Goal: Task Accomplishment & Management: Use online tool/utility

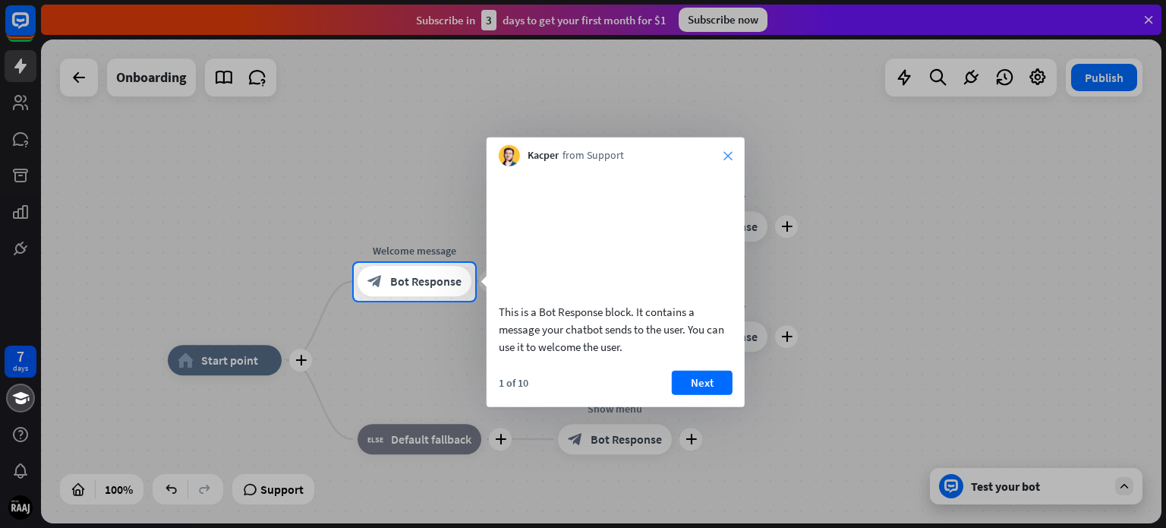
click at [729, 151] on icon "close" at bounding box center [728, 155] width 9 height 9
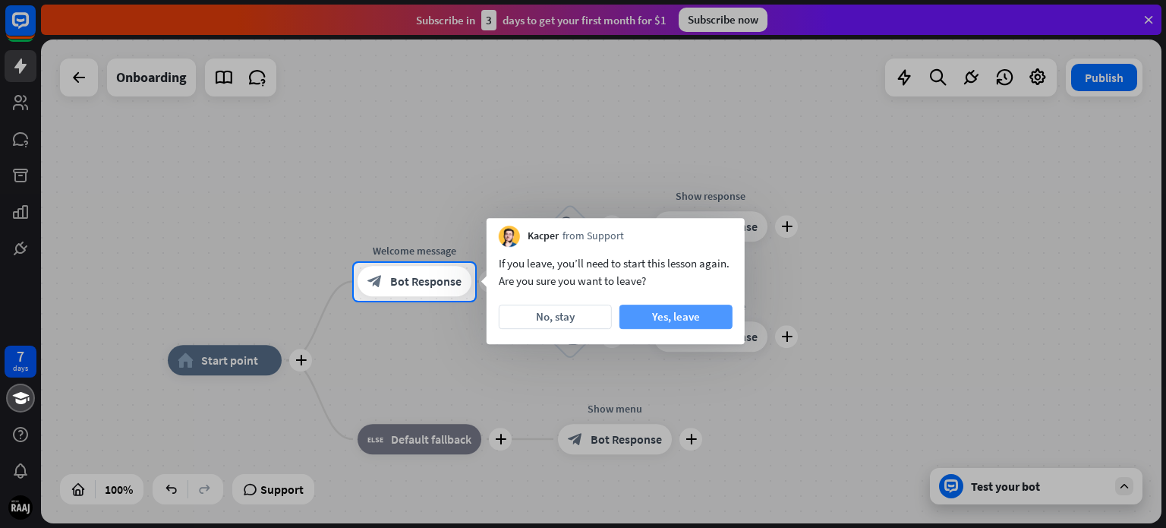
click at [696, 320] on button "Yes, leave" at bounding box center [676, 316] width 113 height 24
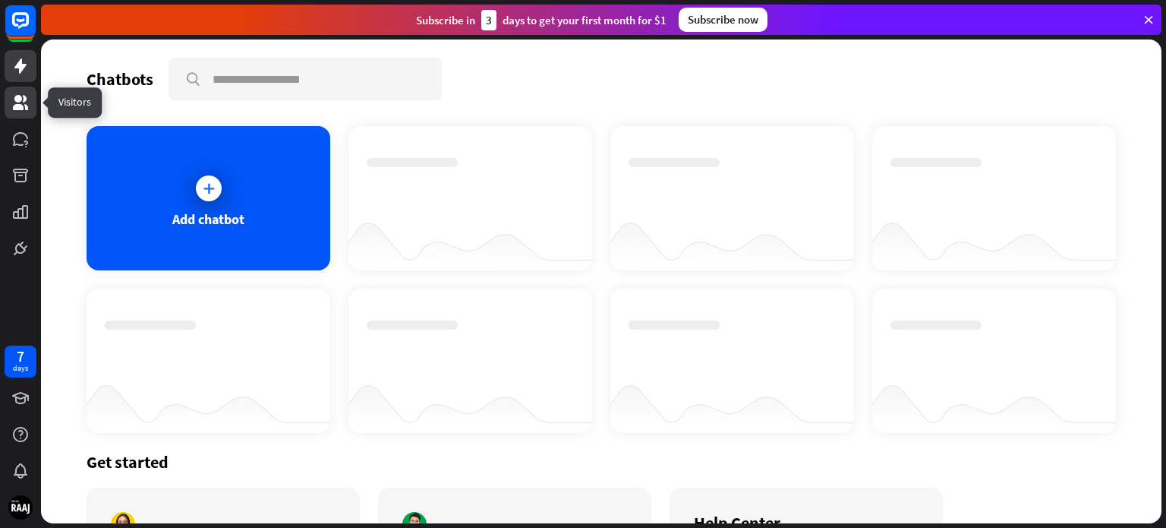
click at [15, 108] on icon at bounding box center [20, 102] width 15 height 15
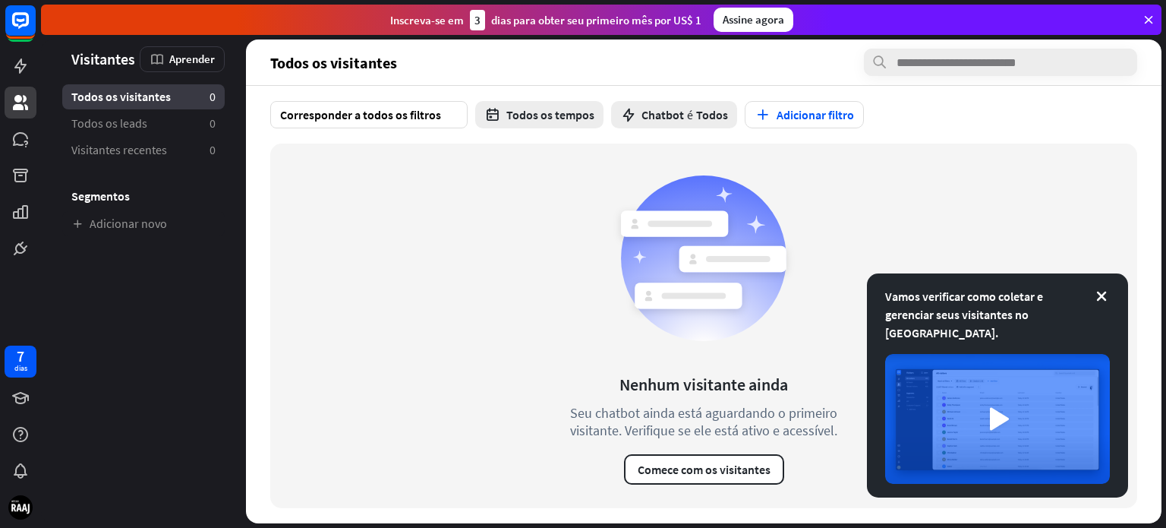
click at [668, 229] on rect at bounding box center [674, 223] width 107 height 26
click at [125, 127] on font "Todos os leads" at bounding box center [109, 122] width 76 height 15
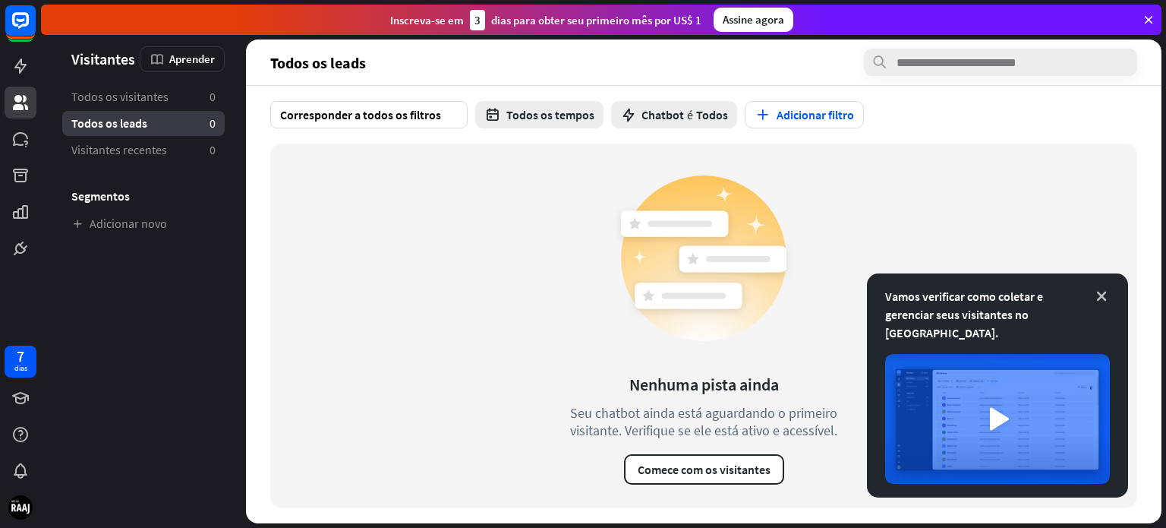
click at [1106, 304] on icon at bounding box center [1101, 296] width 15 height 15
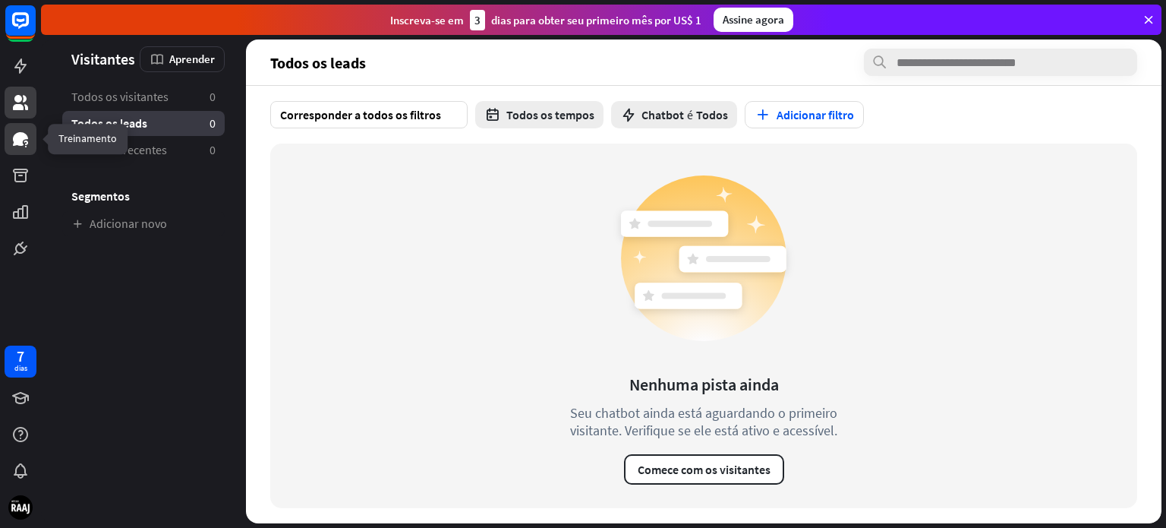
click at [33, 144] on link at bounding box center [21, 139] width 32 height 32
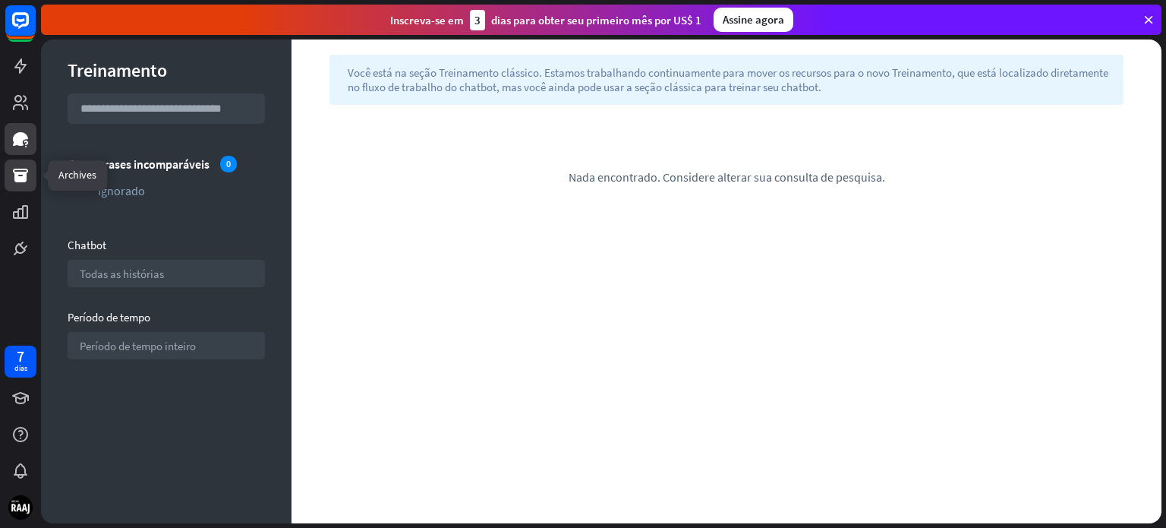
click at [15, 185] on link at bounding box center [21, 175] width 32 height 32
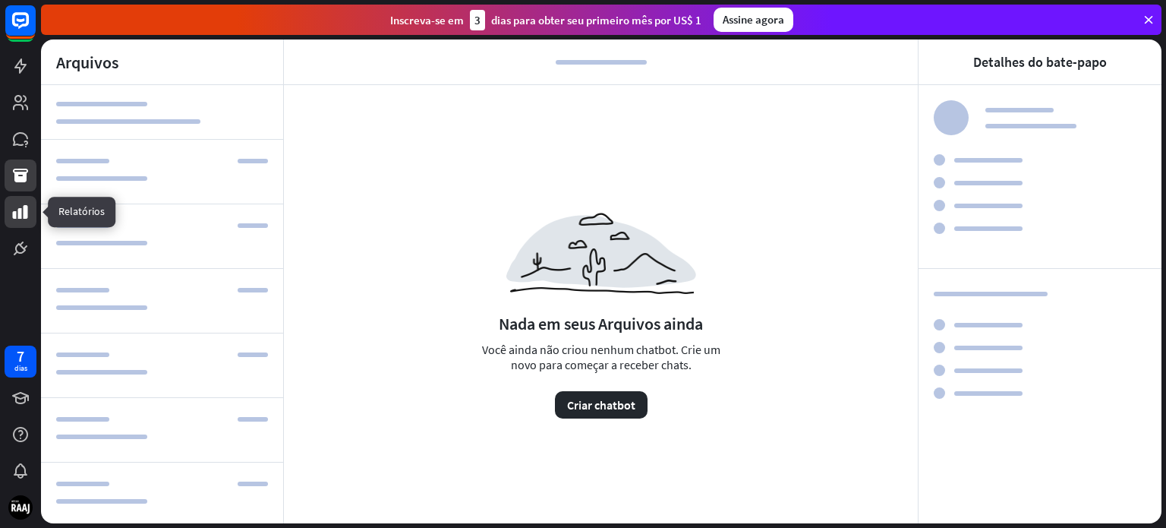
click at [21, 221] on link at bounding box center [21, 212] width 32 height 32
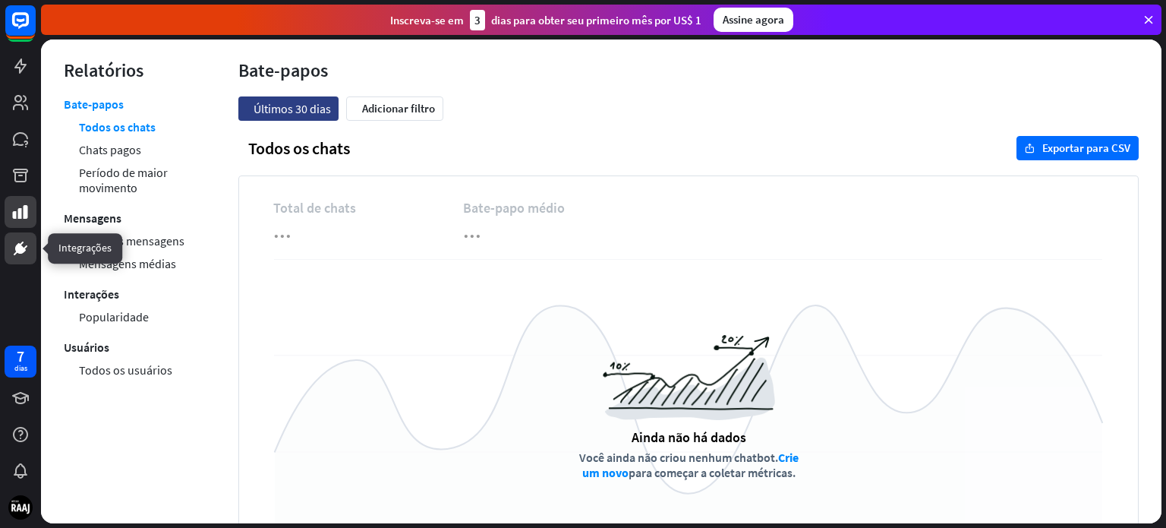
click at [21, 260] on link at bounding box center [21, 248] width 32 height 32
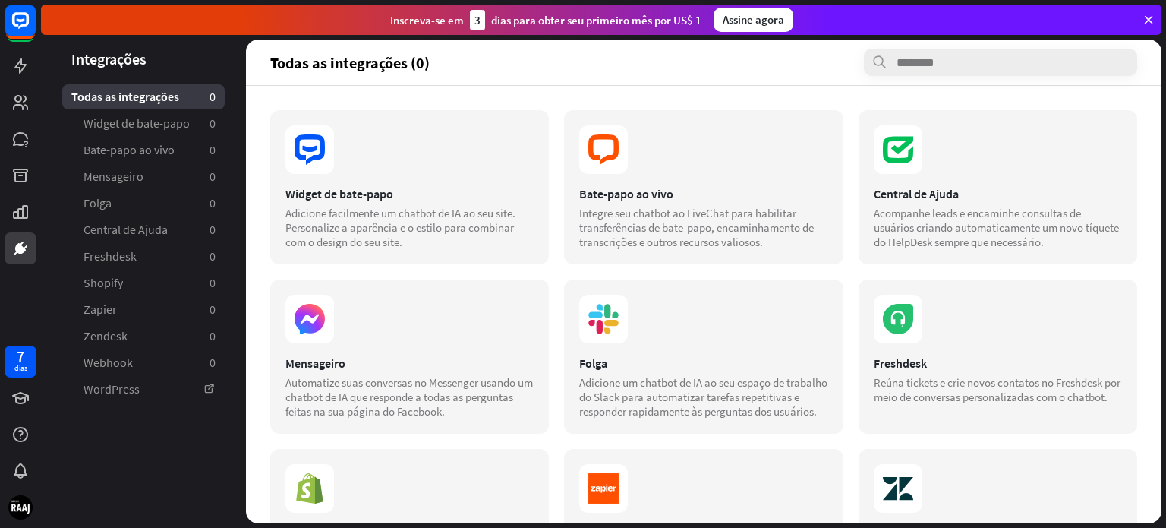
click at [671, 20] on font "dias para obter seu primeiro mês por US$ 1" at bounding box center [596, 20] width 210 height 14
click at [18, 61] on icon at bounding box center [20, 66] width 18 height 18
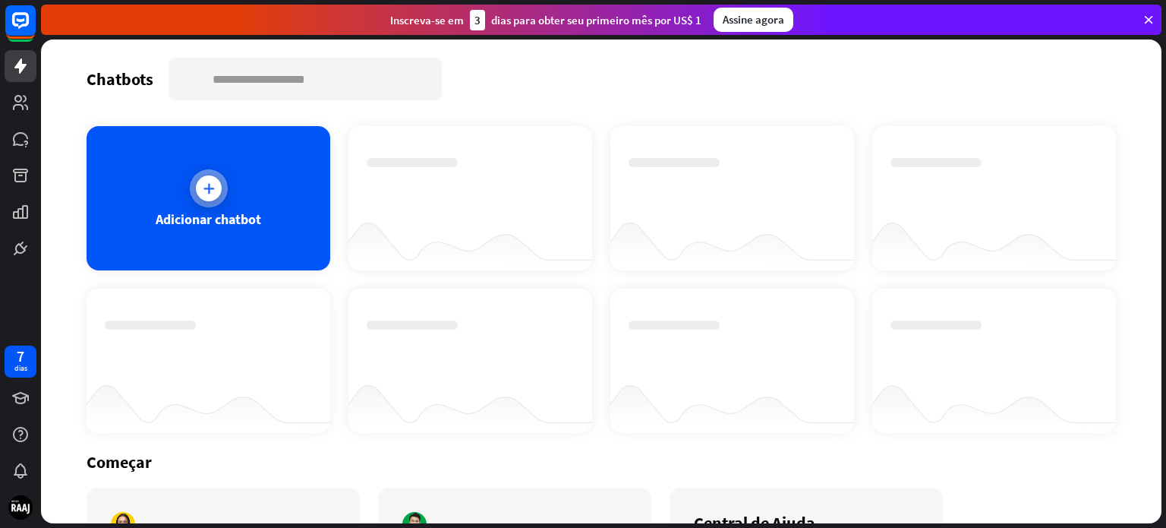
click at [186, 203] on div "Adicionar chatbot" at bounding box center [209, 198] width 244 height 144
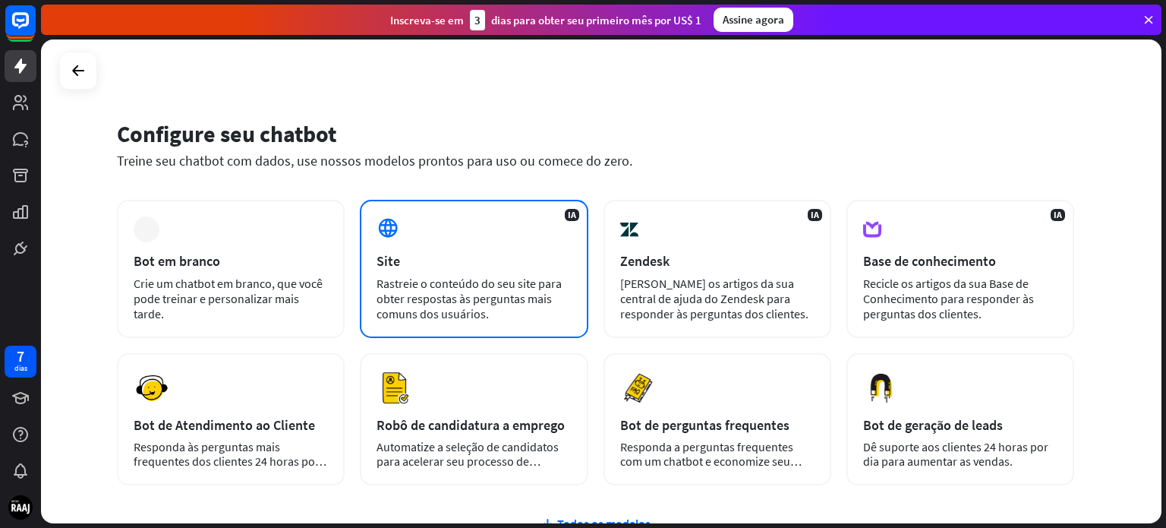
click at [519, 309] on div "Rastreie o conteúdo do seu site para obter respostas às perguntas mais comuns d…" at bounding box center [474, 299] width 194 height 46
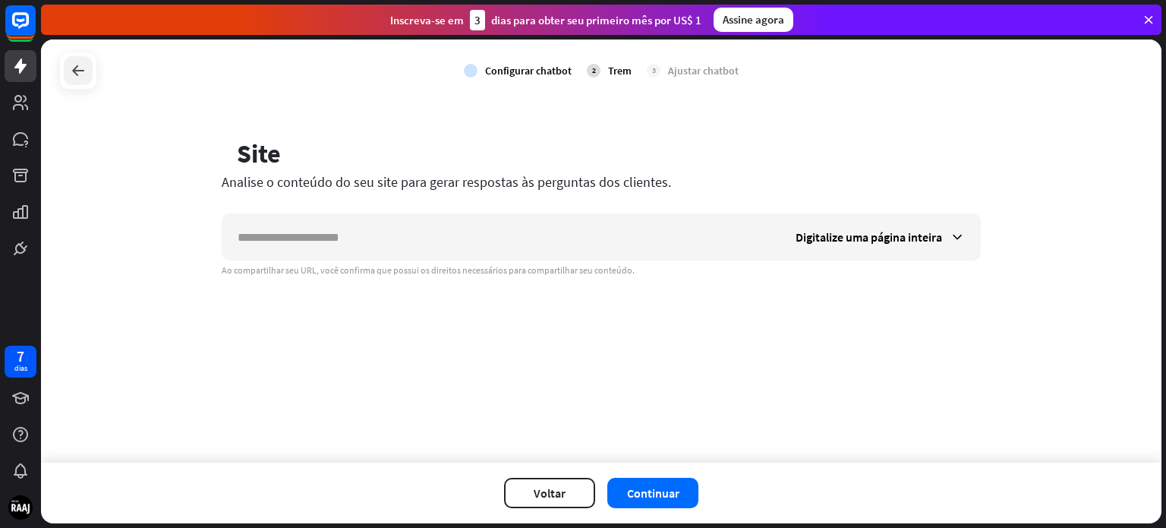
click at [82, 63] on icon at bounding box center [78, 71] width 18 height 18
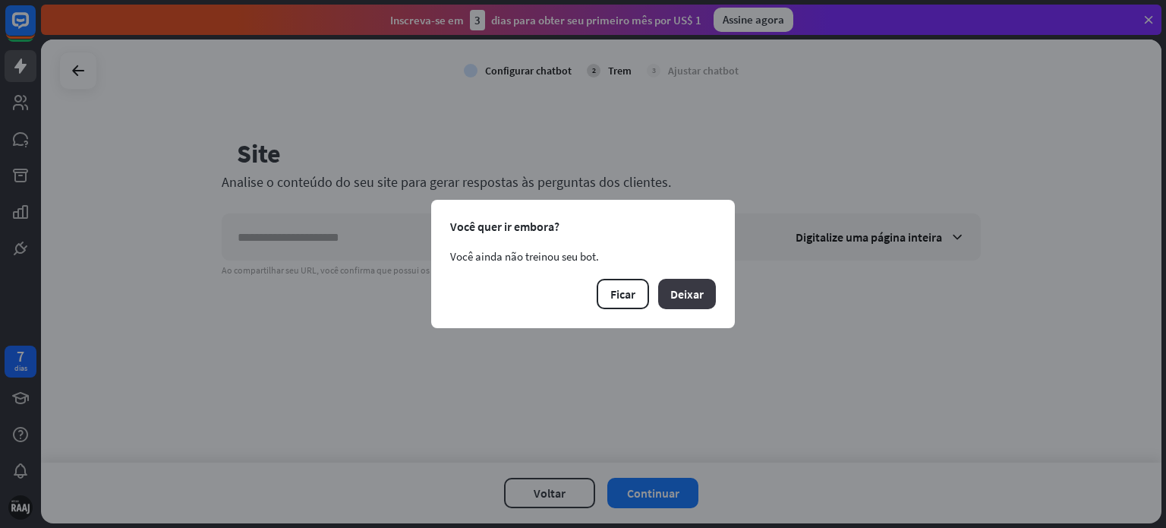
click at [692, 294] on font "Deixar" at bounding box center [686, 293] width 33 height 15
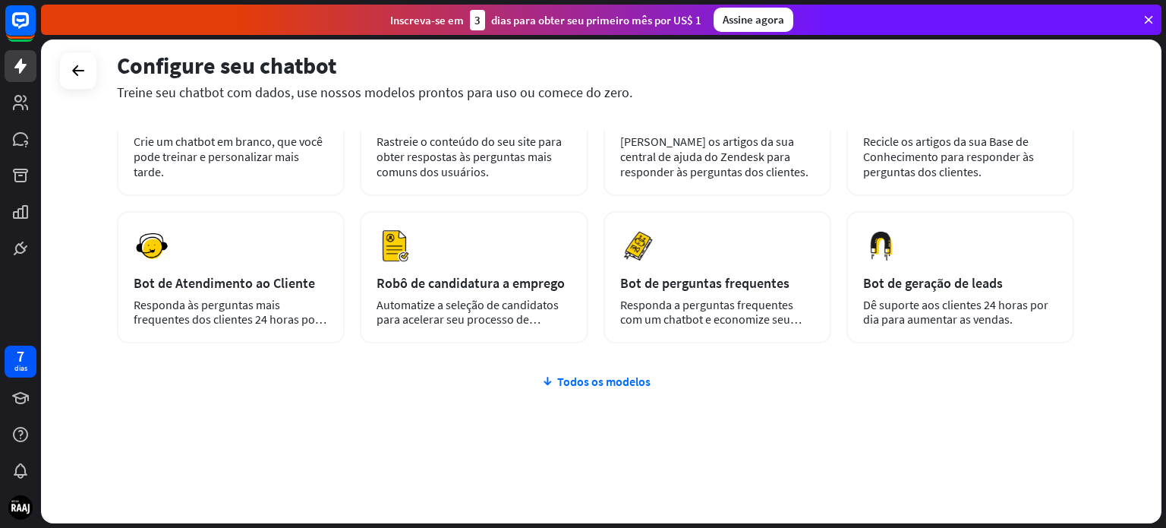
scroll to position [143, 0]
click at [632, 383] on font "Todos os modelos" at bounding box center [603, 380] width 93 height 15
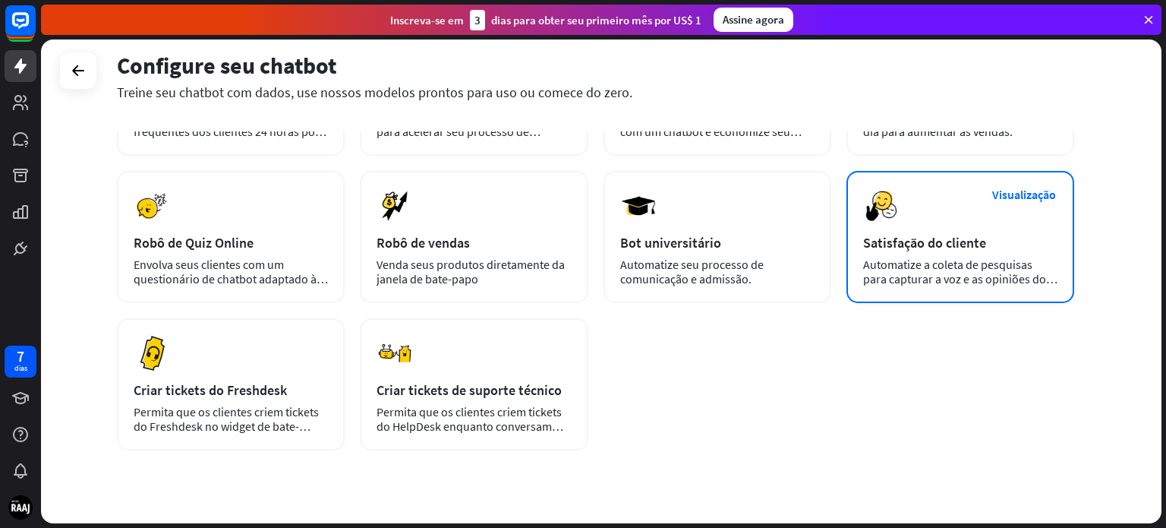
scroll to position [360, 0]
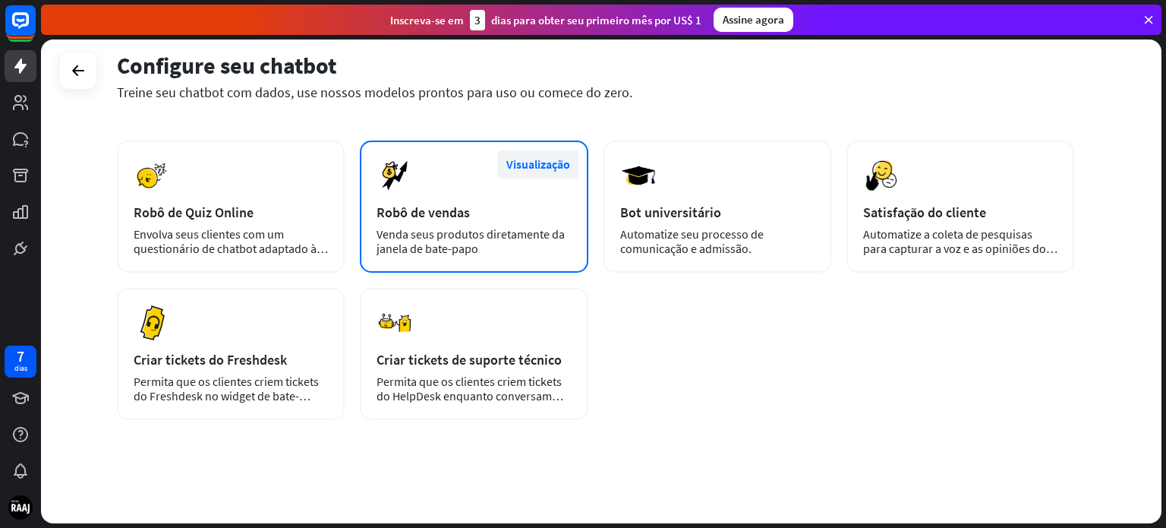
click at [531, 156] on font "Visualização" at bounding box center [538, 163] width 64 height 15
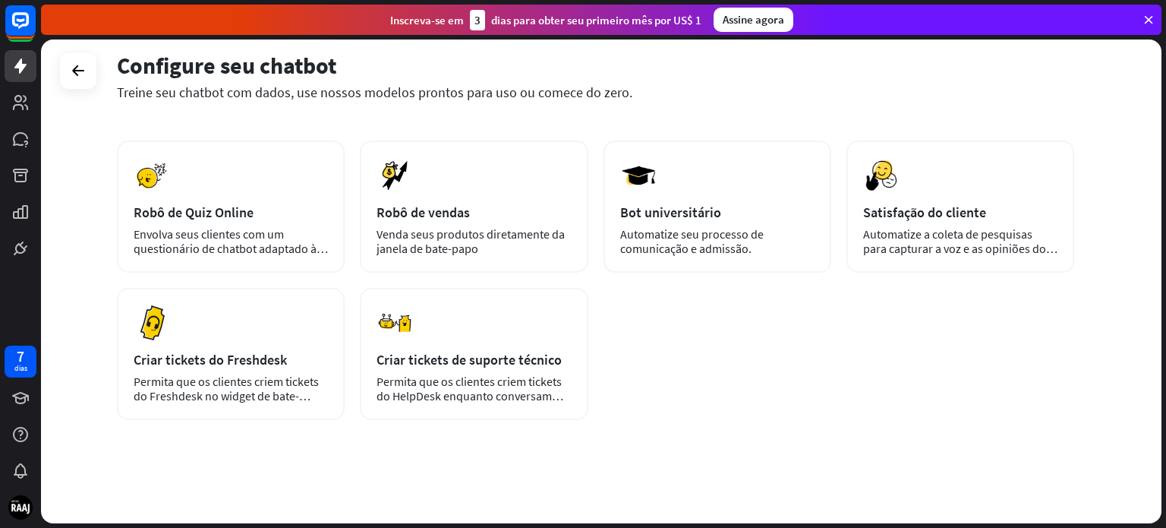
click at [915, 389] on div "fechar Robô de vendas Usar Categorias básico, automação, destaque, novo Trabalh…" at bounding box center [583, 264] width 1166 height 528
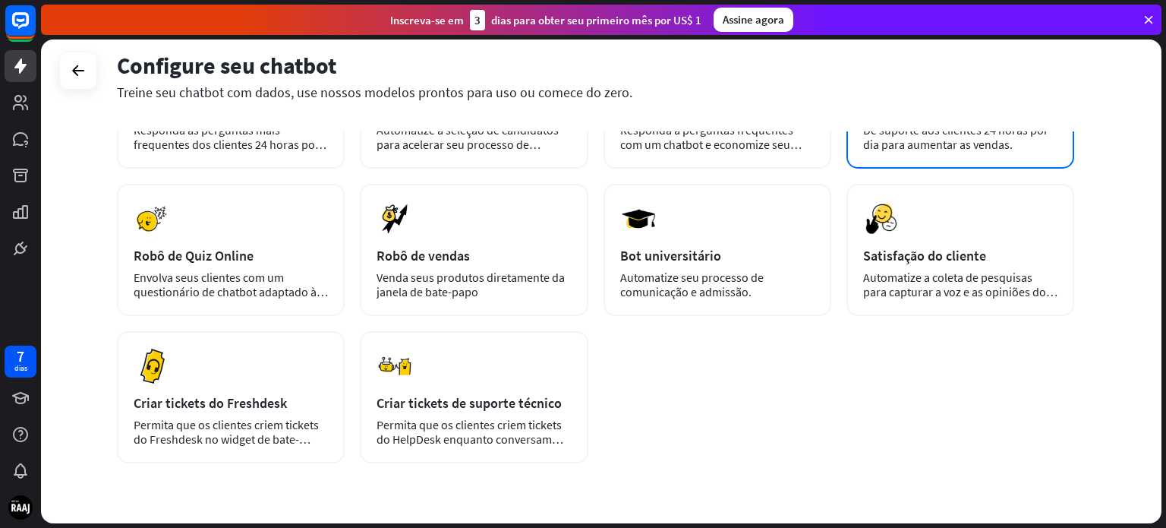
scroll to position [284, 0]
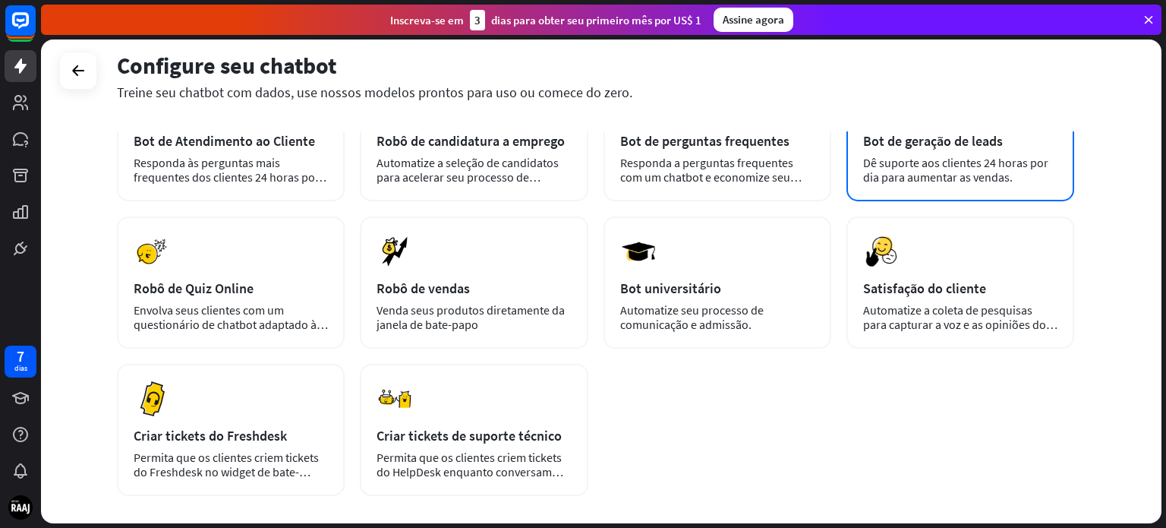
click at [1041, 163] on font "Dê suporte aos clientes 24 horas por dia para aumentar as vendas." at bounding box center [955, 170] width 185 height 30
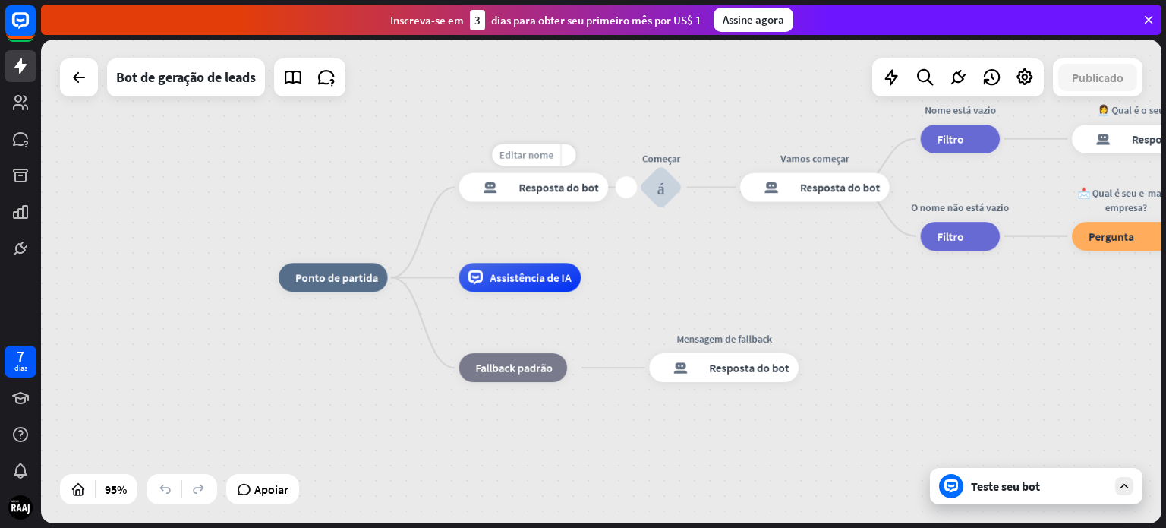
click at [529, 159] on font "Editar nome" at bounding box center [526, 154] width 54 height 13
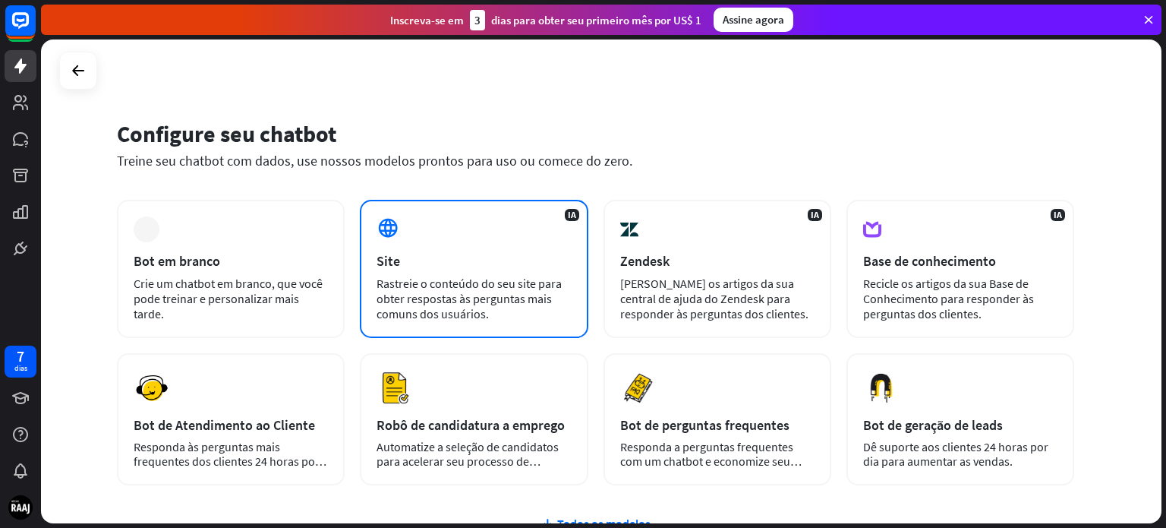
click at [515, 232] on div "IA Site Rastreie o conteúdo do seu site para obter respostas às perguntas mais …" at bounding box center [474, 269] width 228 height 138
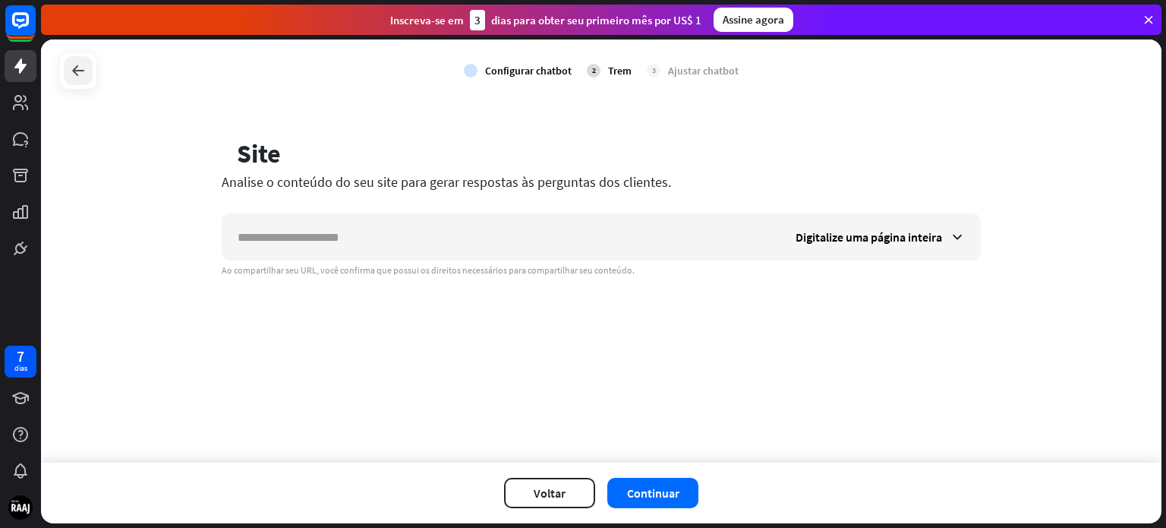
click at [72, 63] on icon at bounding box center [78, 71] width 18 height 18
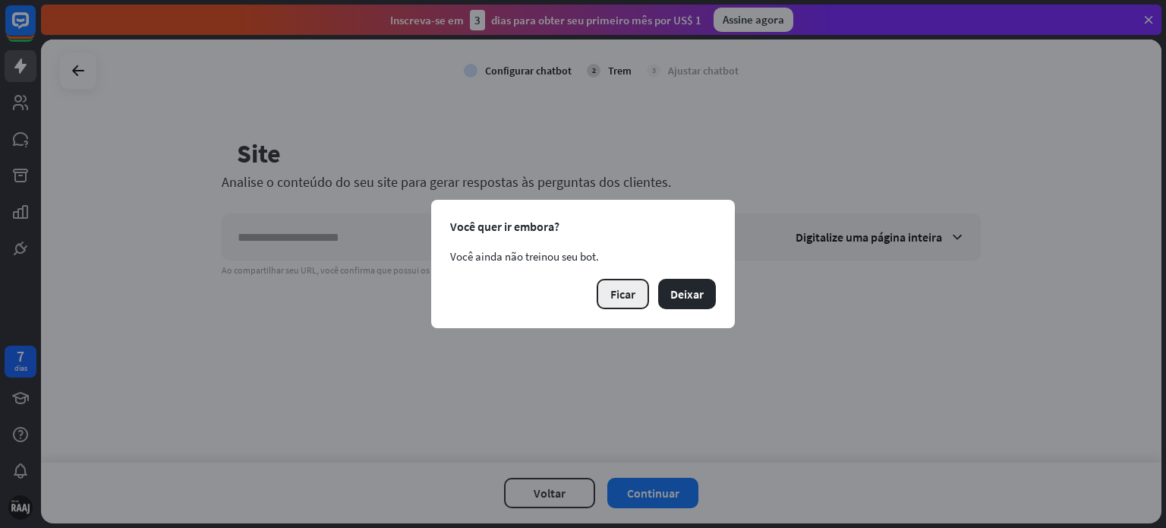
click at [629, 292] on font "Ficar" at bounding box center [622, 293] width 25 height 15
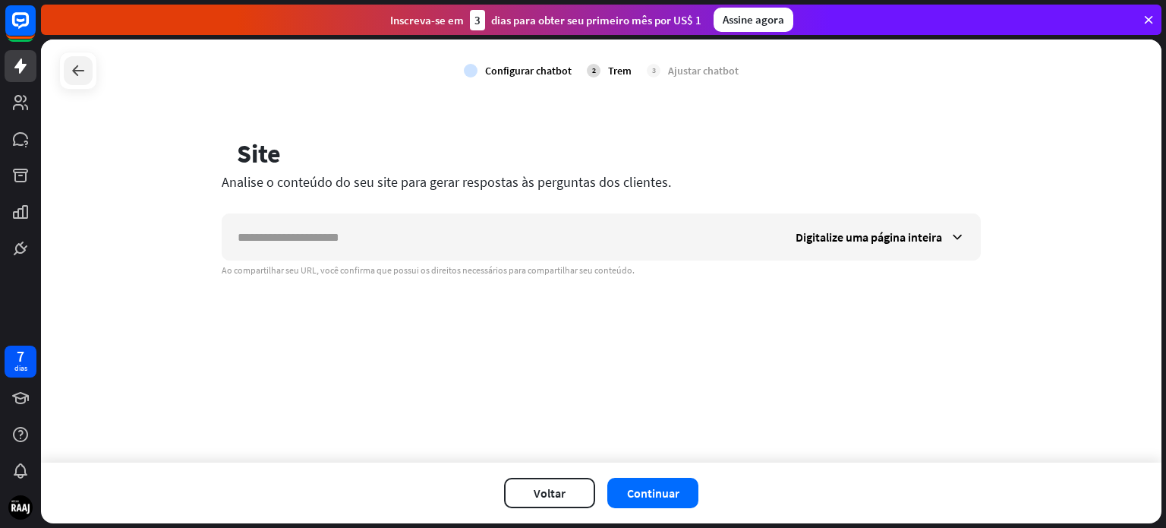
click at [66, 64] on div at bounding box center [78, 70] width 29 height 29
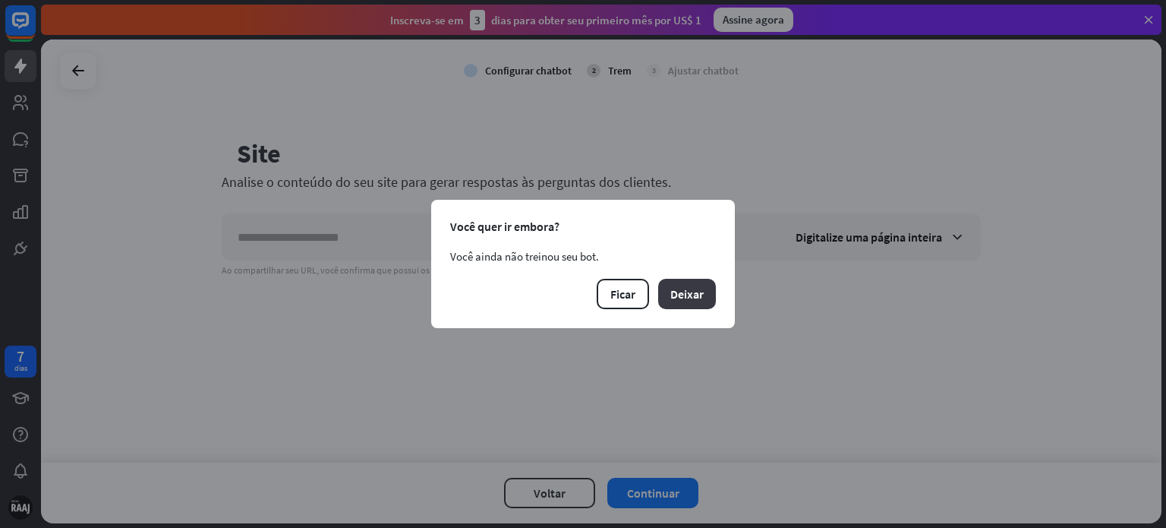
click at [705, 290] on button "Deixar" at bounding box center [687, 294] width 58 height 30
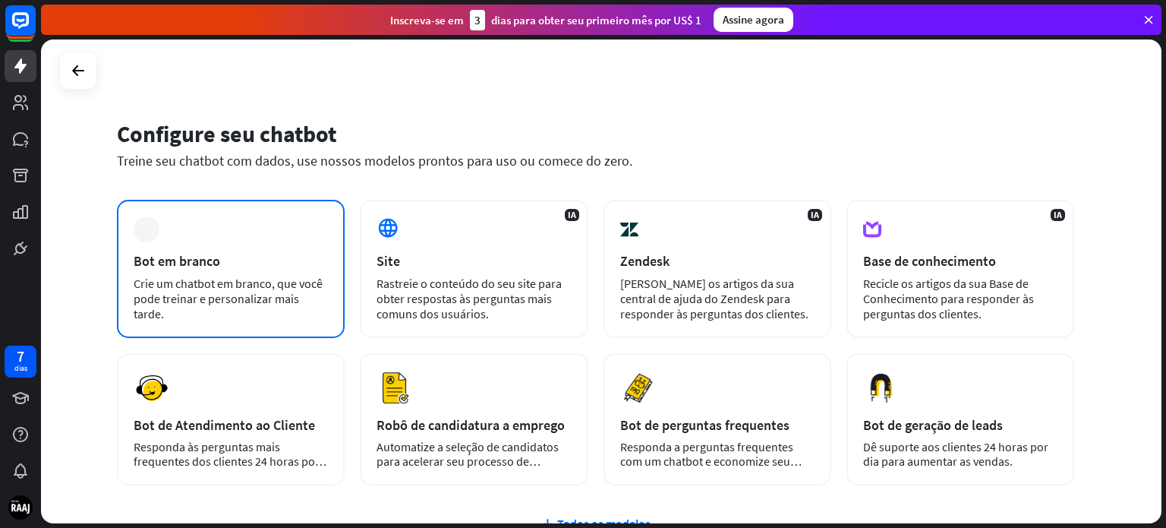
click at [238, 286] on font "Crie um chatbot em branco, que você pode treinar e personalizar mais tarde." at bounding box center [228, 299] width 189 height 46
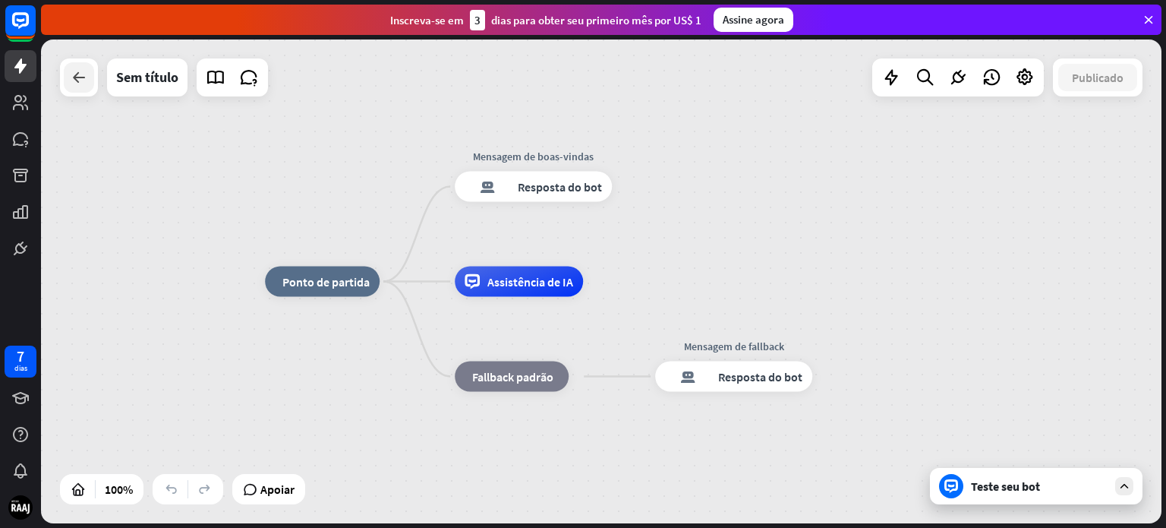
click at [75, 81] on icon at bounding box center [79, 77] width 18 height 18
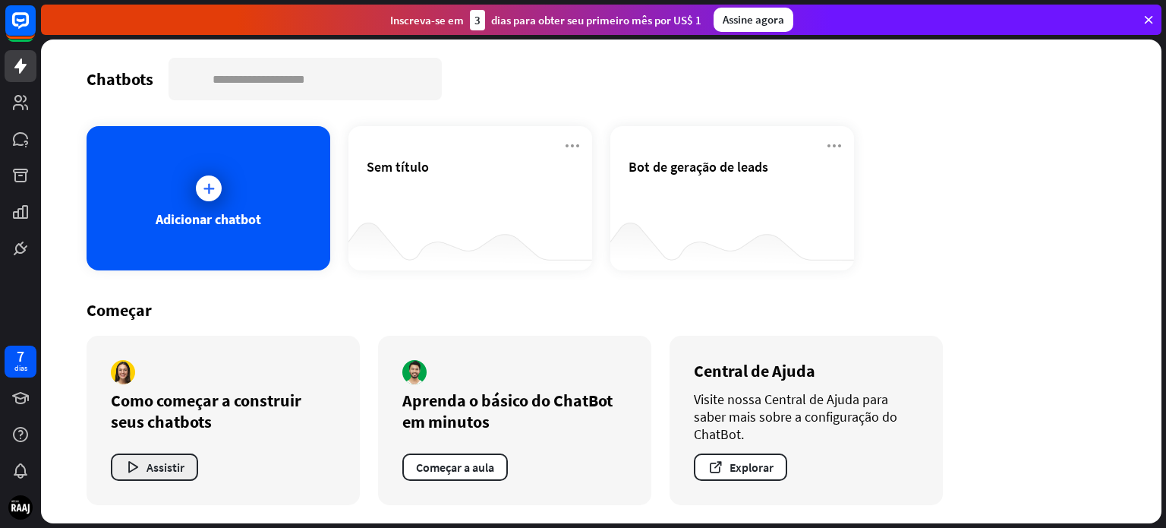
click at [156, 465] on font "Assistir" at bounding box center [166, 466] width 38 height 15
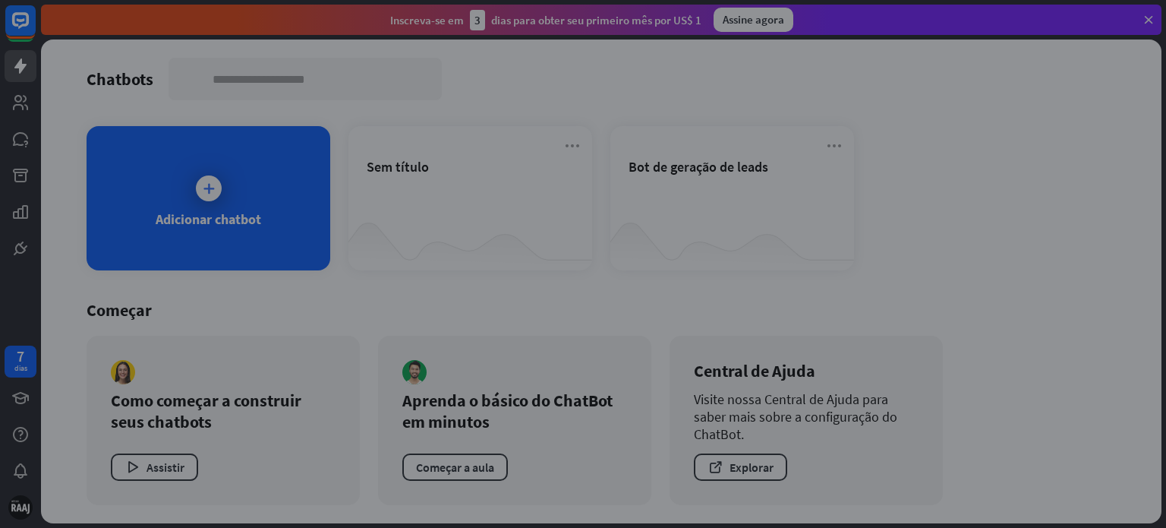
click at [1016, 349] on div "fechar" at bounding box center [583, 264] width 1166 height 528
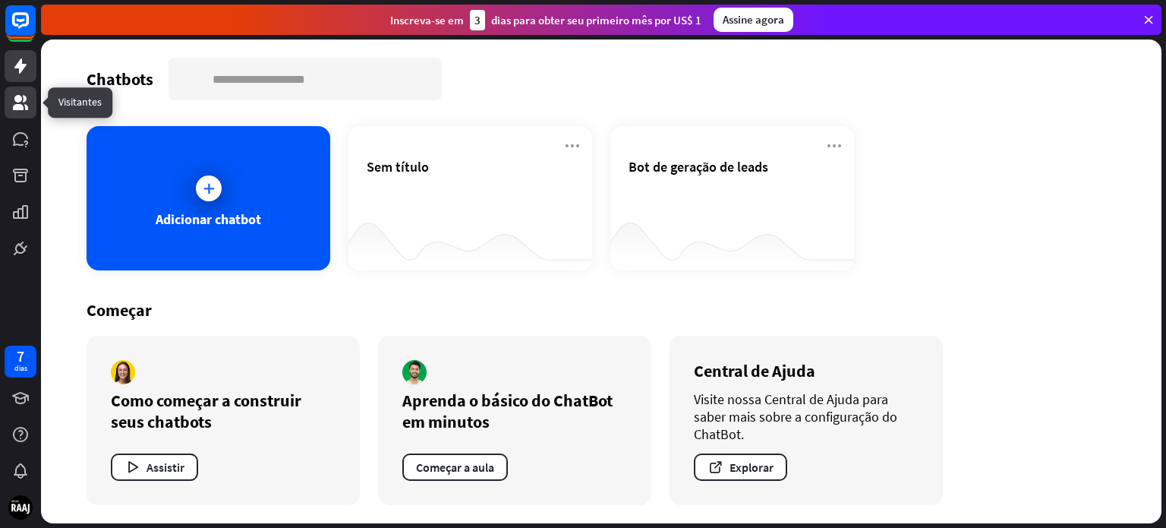
click at [15, 95] on icon at bounding box center [20, 102] width 18 height 18
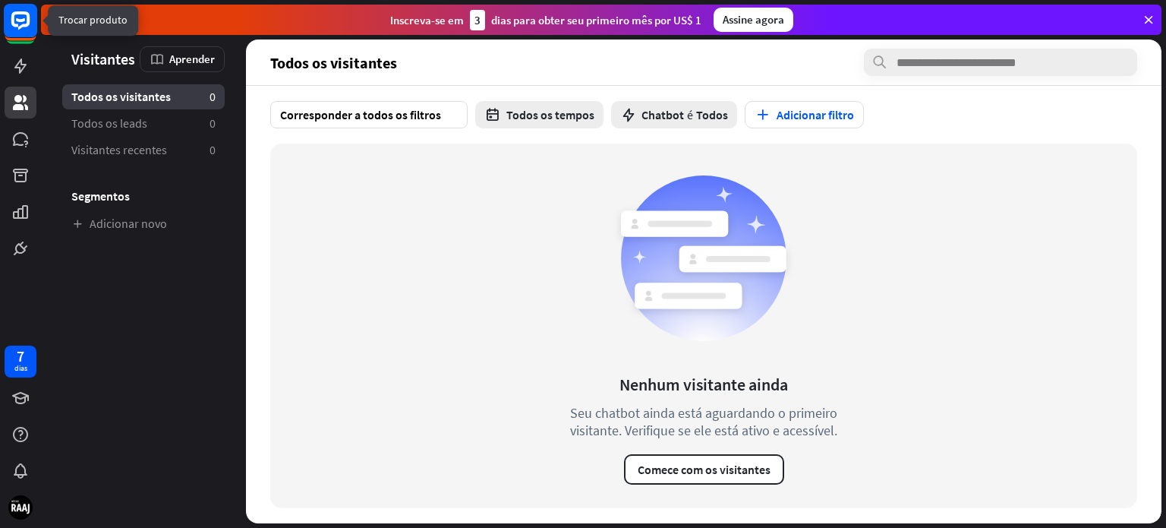
click at [18, 20] on icon at bounding box center [20, 20] width 9 height 4
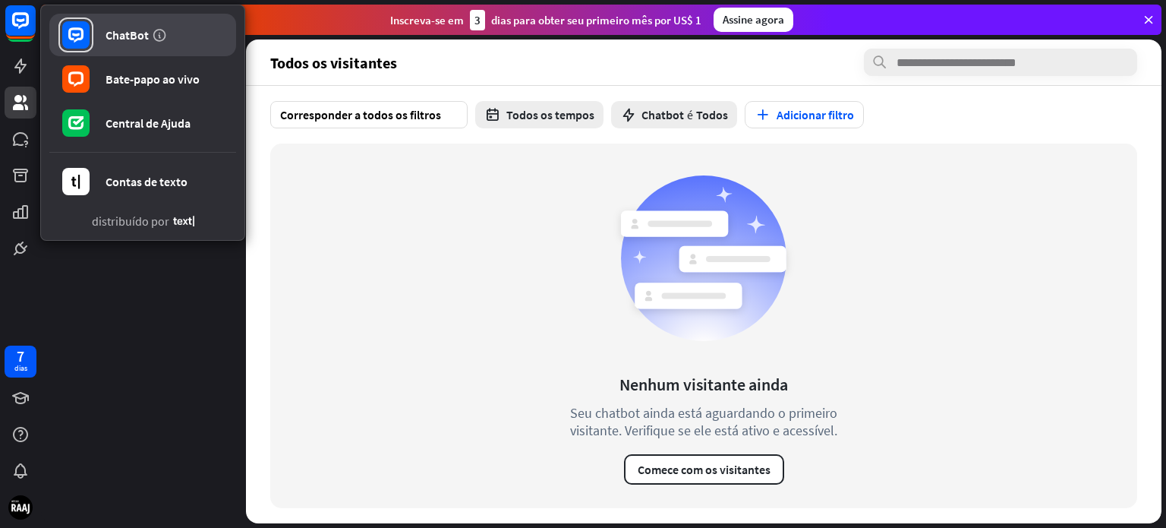
click at [145, 37] on font "ChatBot" at bounding box center [127, 34] width 43 height 15
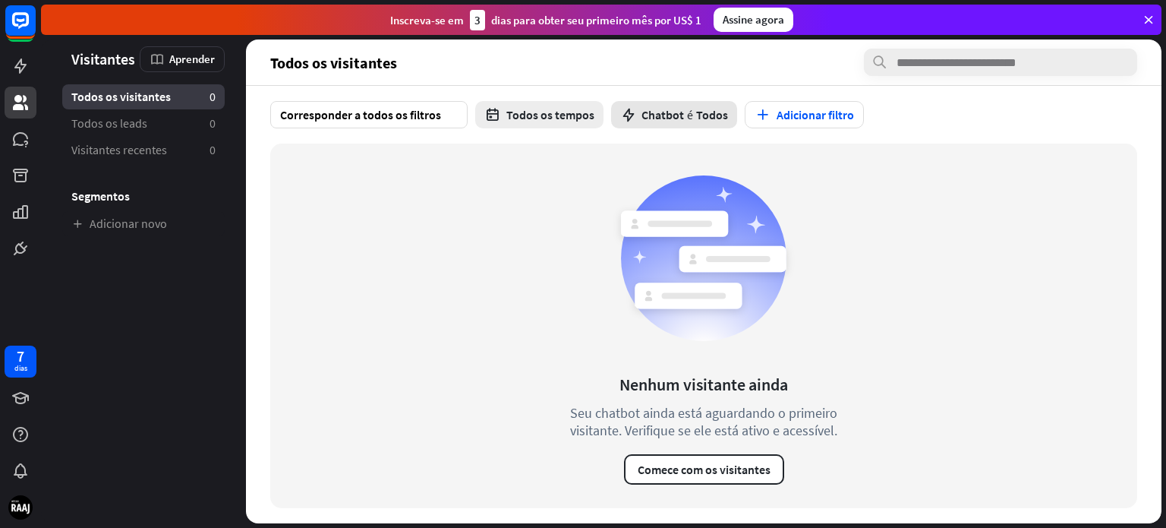
click at [659, 115] on font "Chatbot" at bounding box center [663, 114] width 43 height 15
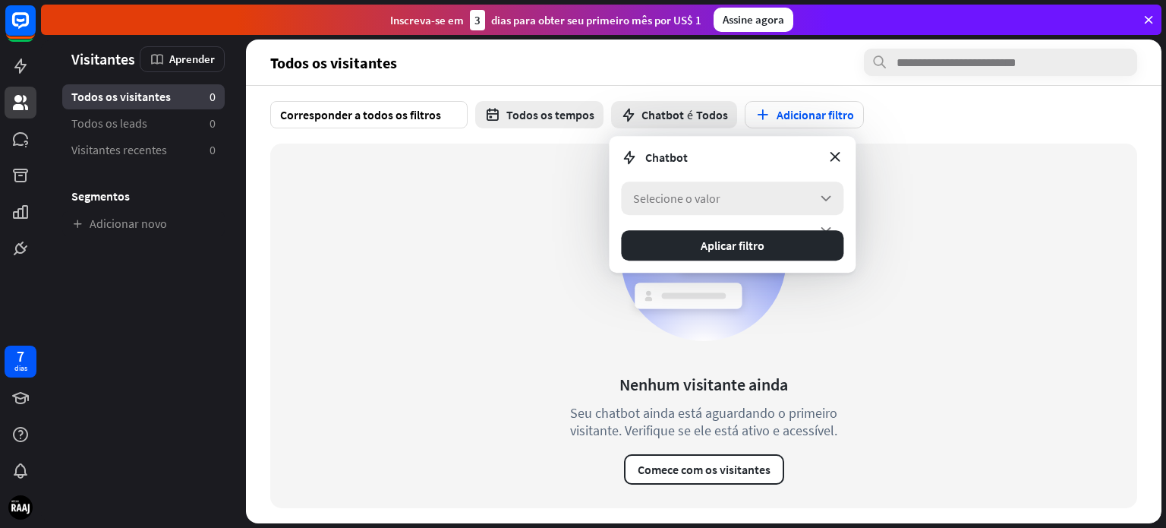
click at [822, 205] on icon "seta para baixo" at bounding box center [826, 198] width 17 height 17
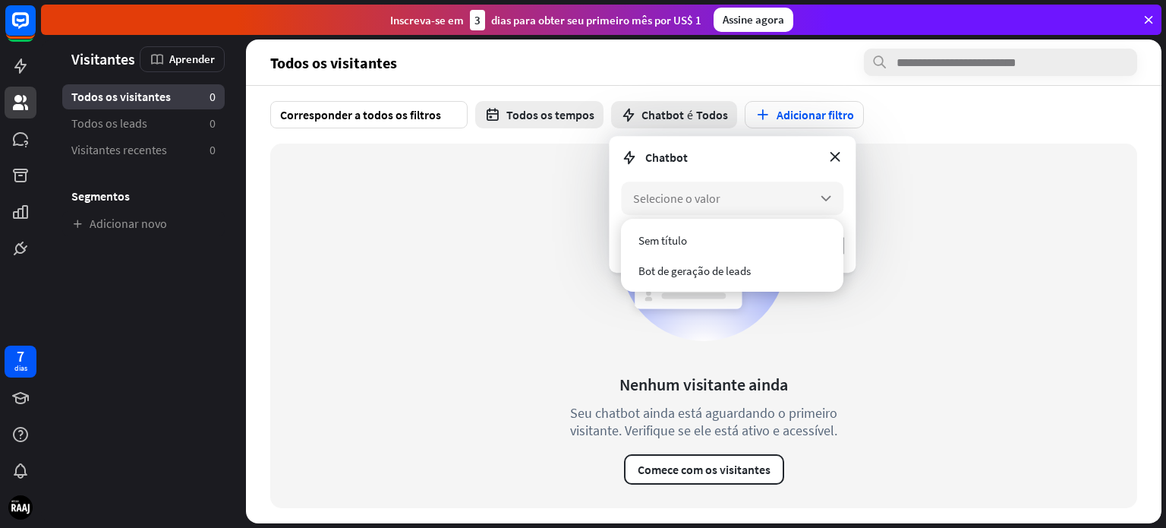
click at [1058, 219] on div "Nenhum visitante ainda Seu chatbot ainda está aguardando o primeiro visitante. …" at bounding box center [703, 326] width 867 height 364
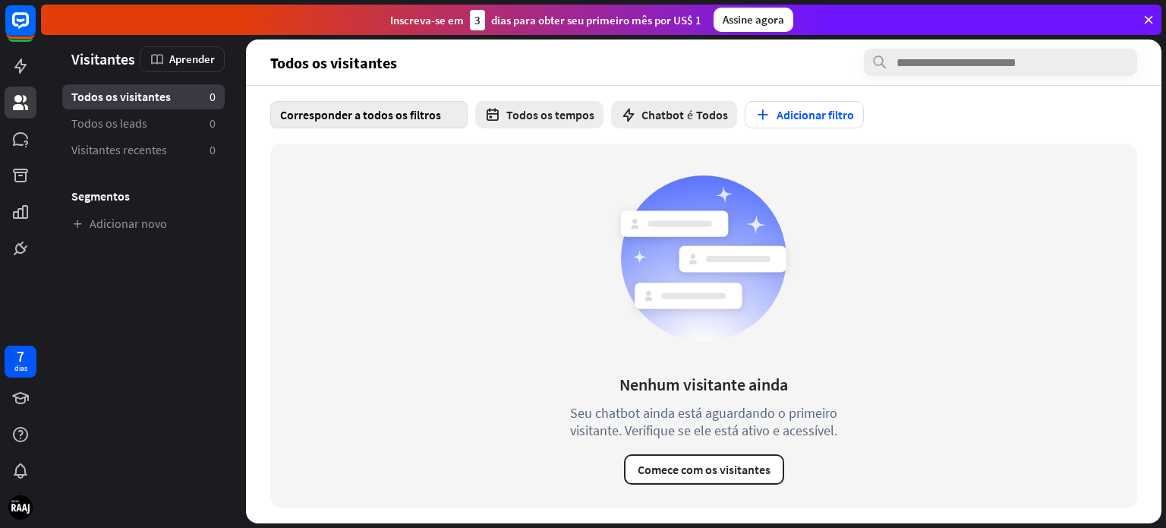
click at [365, 109] on font "Corresponder a todos os filtros" at bounding box center [360, 114] width 161 height 15
click at [709, 233] on rect at bounding box center [674, 223] width 107 height 26
click at [545, 107] on font "Todos os tempos" at bounding box center [550, 114] width 88 height 15
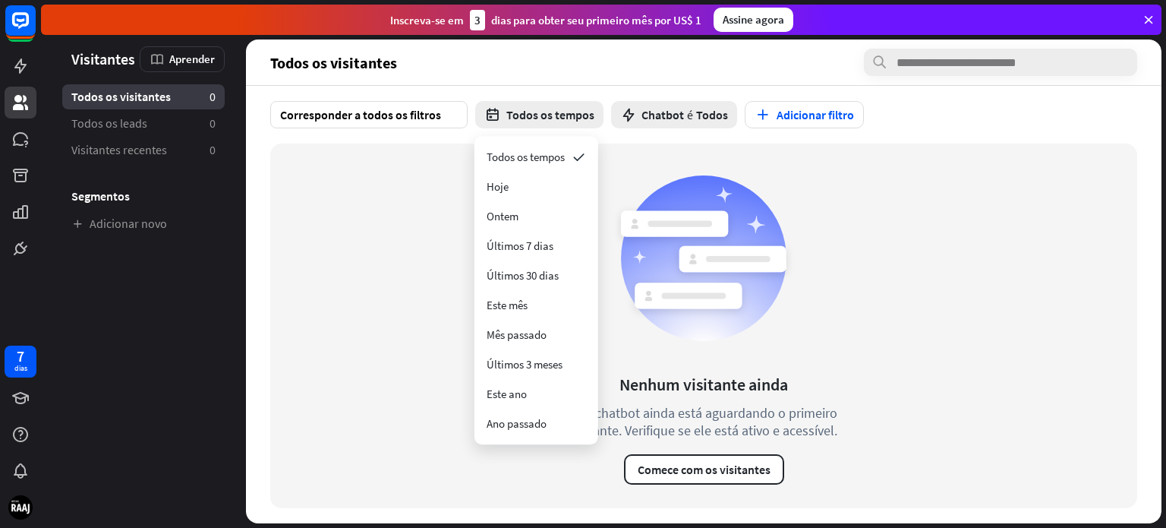
click at [759, 269] on rect at bounding box center [733, 259] width 107 height 26
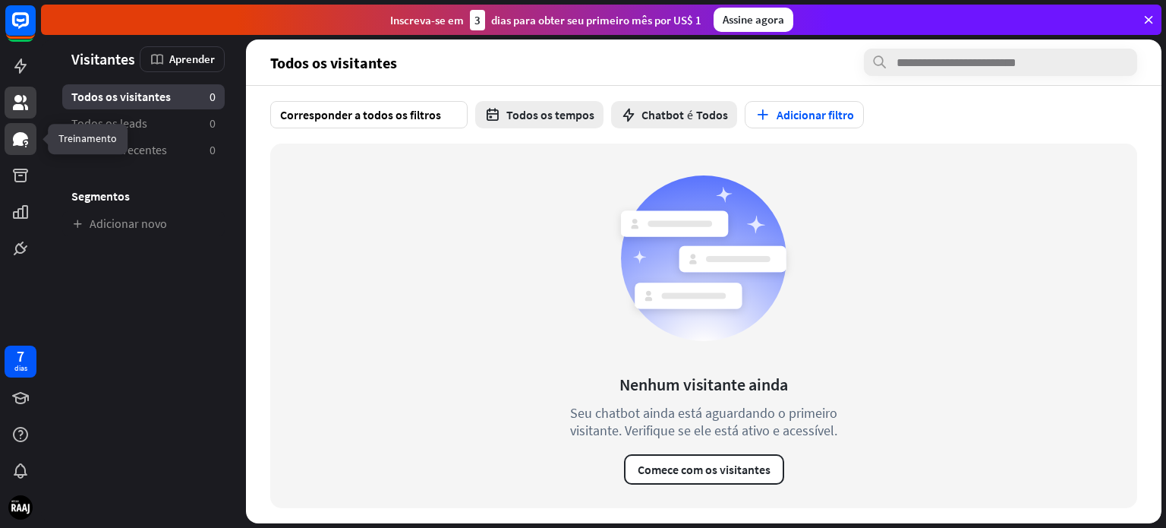
click at [16, 144] on icon at bounding box center [20, 139] width 15 height 14
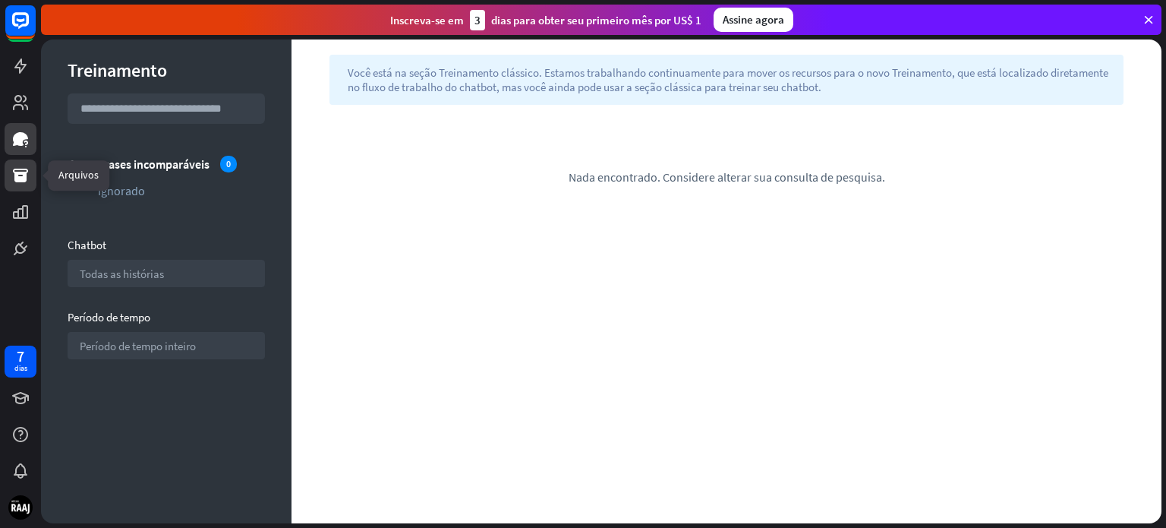
click at [14, 179] on icon at bounding box center [20, 176] width 15 height 14
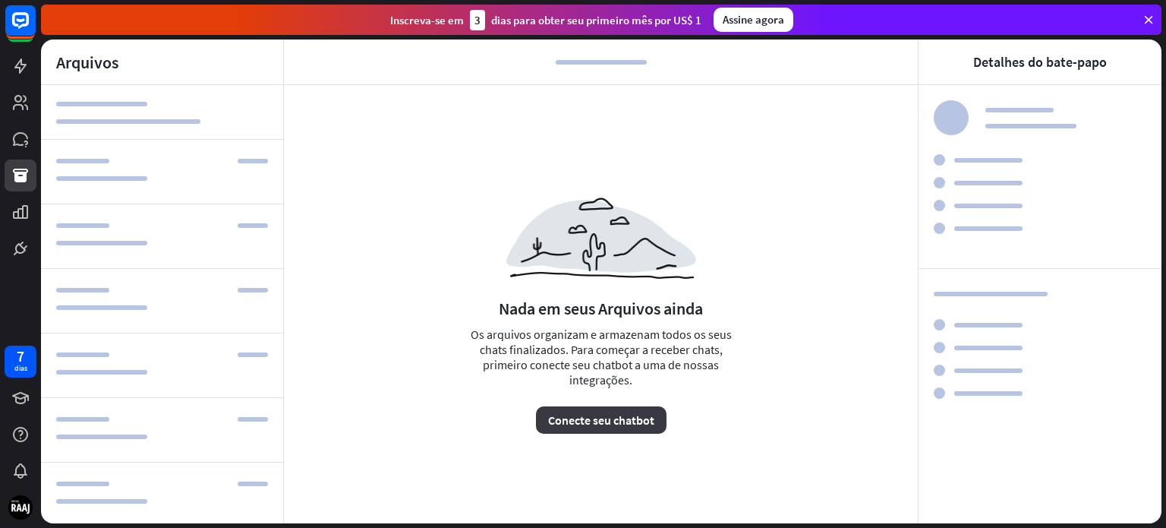
click at [626, 424] on font "Conecte seu chatbot" at bounding box center [601, 419] width 106 height 15
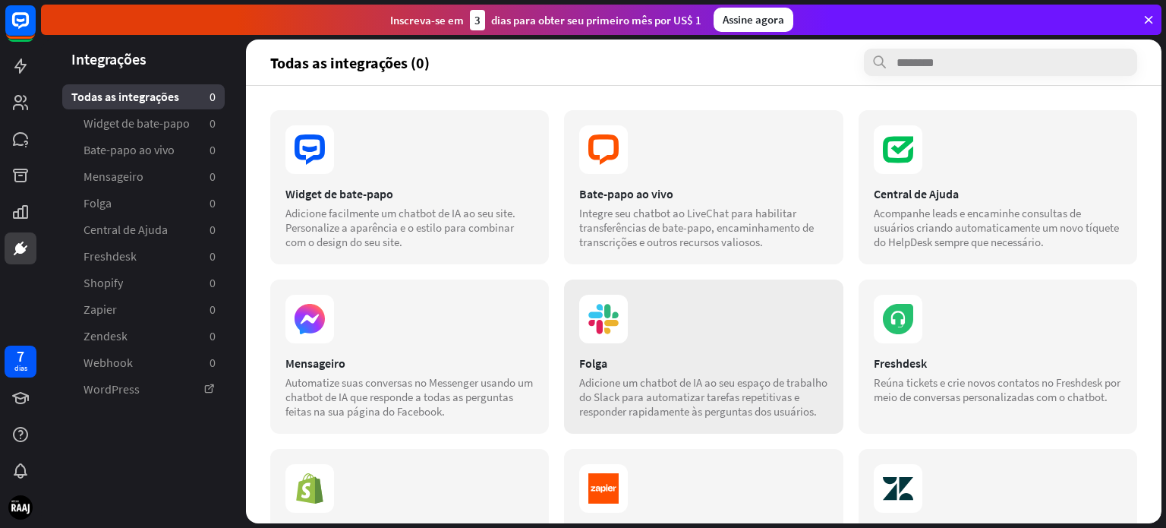
click at [777, 333] on section at bounding box center [703, 319] width 248 height 49
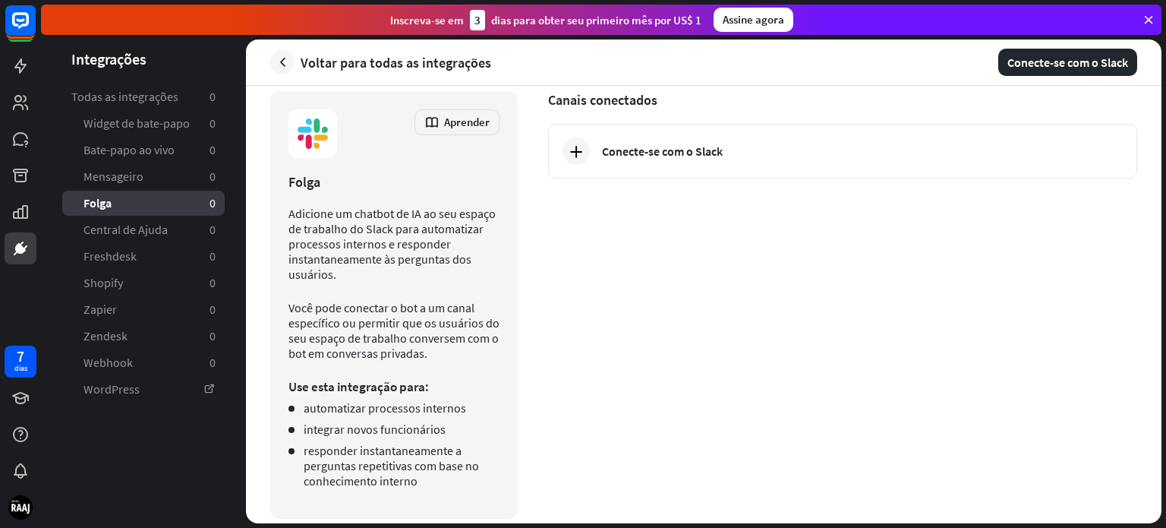
scroll to position [38, 0]
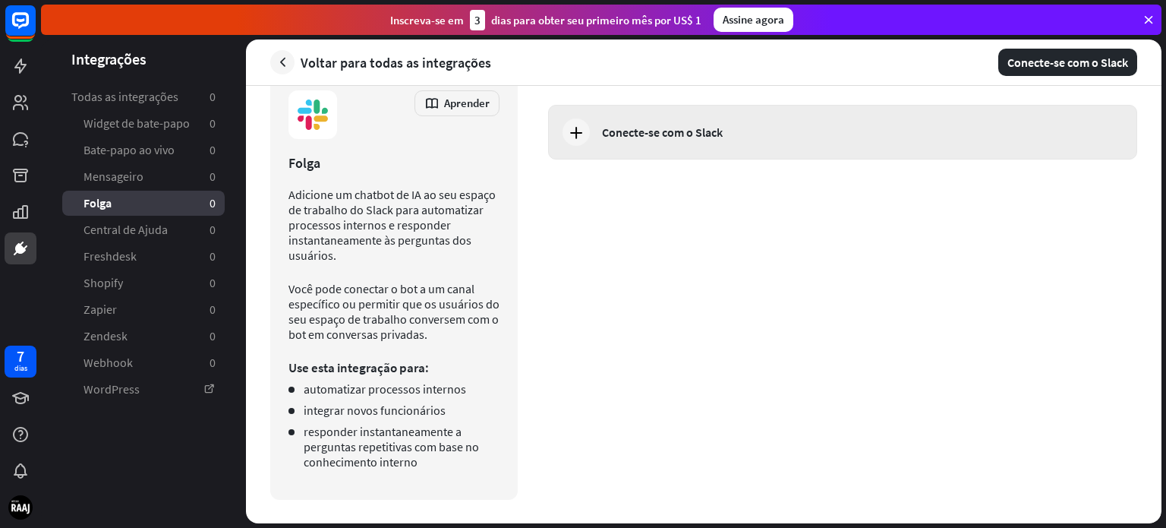
click at [614, 134] on font "Conecte-se com o Slack" at bounding box center [662, 132] width 121 height 15
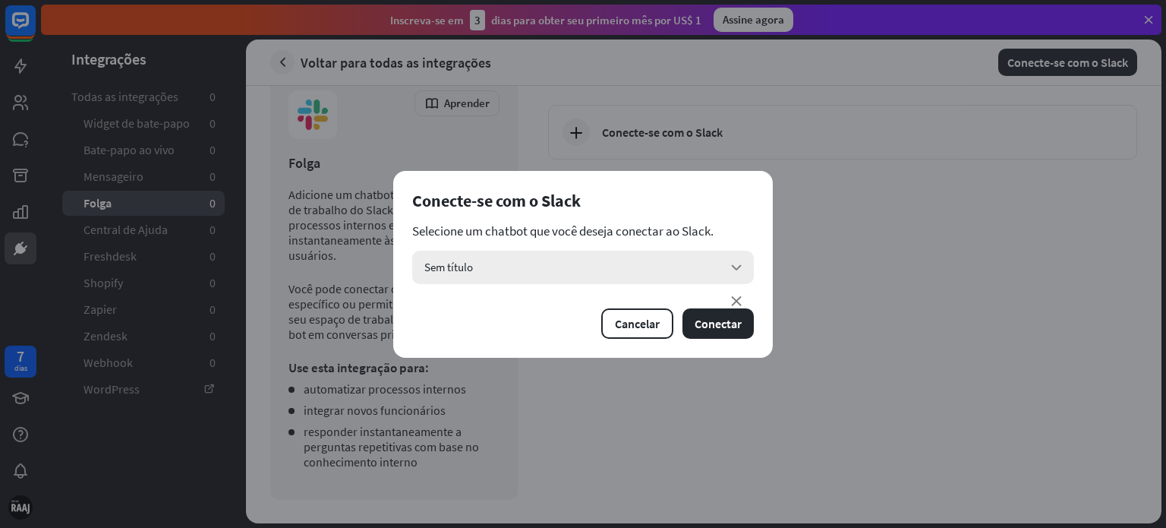
click at [709, 269] on div "Sem título seta para baixo" at bounding box center [583, 267] width 342 height 33
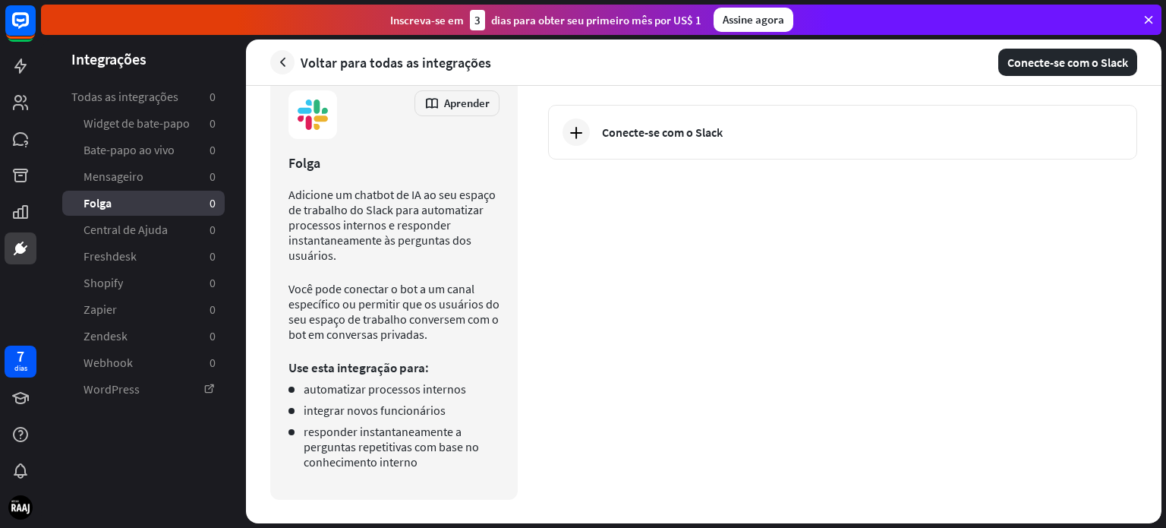
click at [904, 251] on div "fechar Conecte-se com o Slack Selecione um chatbot que você deseja conectar ao …" at bounding box center [583, 264] width 1166 height 528
click at [295, 61] on link "Voltar para todas as integrações" at bounding box center [380, 62] width 221 height 24
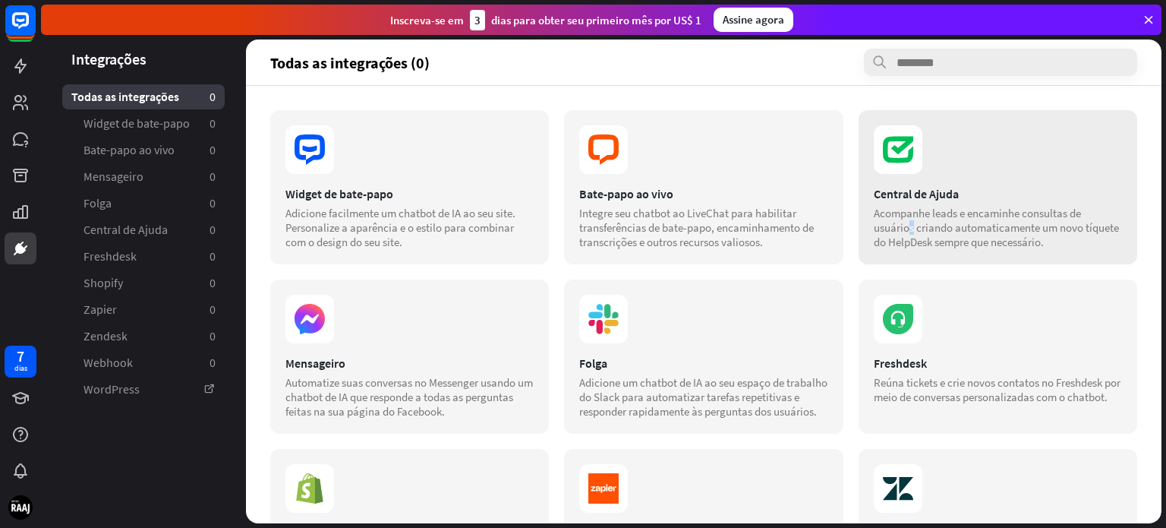
click at [1014, 206] on font "Acompanhe leads e encaminhe consultas de usuários criando automaticamente um no…" at bounding box center [996, 227] width 245 height 43
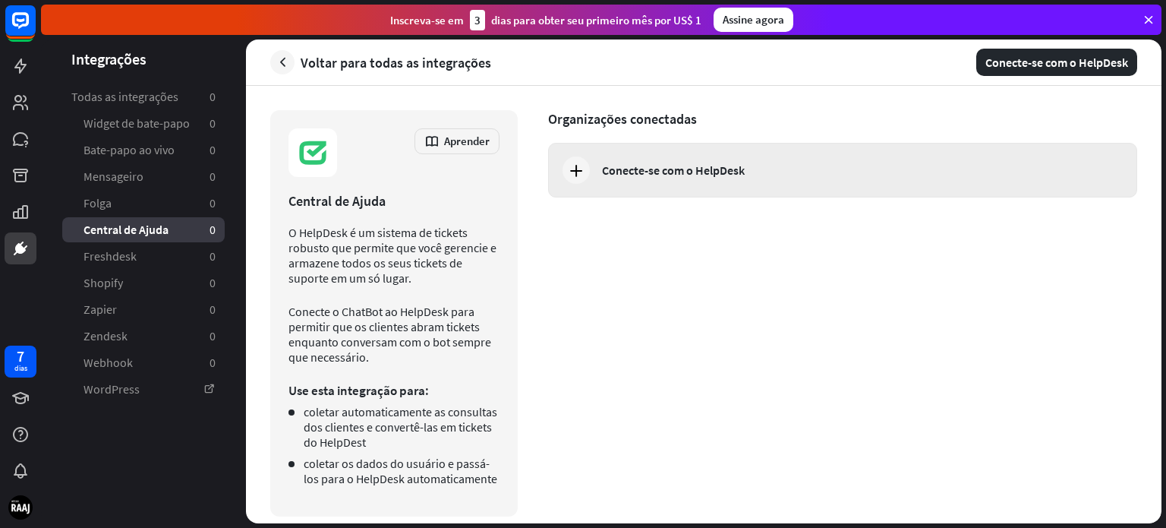
click at [715, 175] on font "Conecte-se com o HelpDesk" at bounding box center [673, 169] width 143 height 15
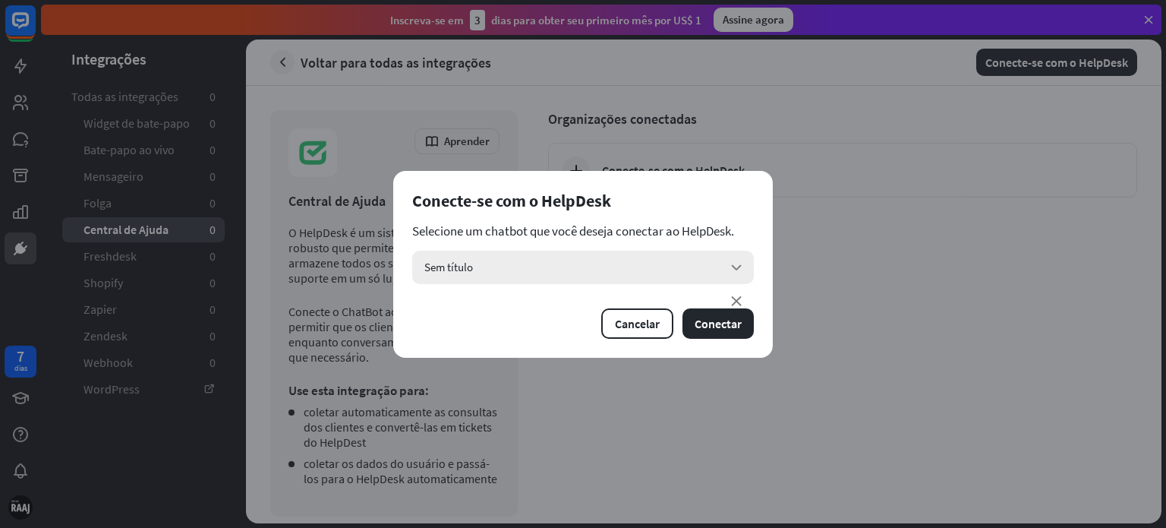
click at [728, 292] on font "seta para baixo" at bounding box center [736, 300] width 17 height 17
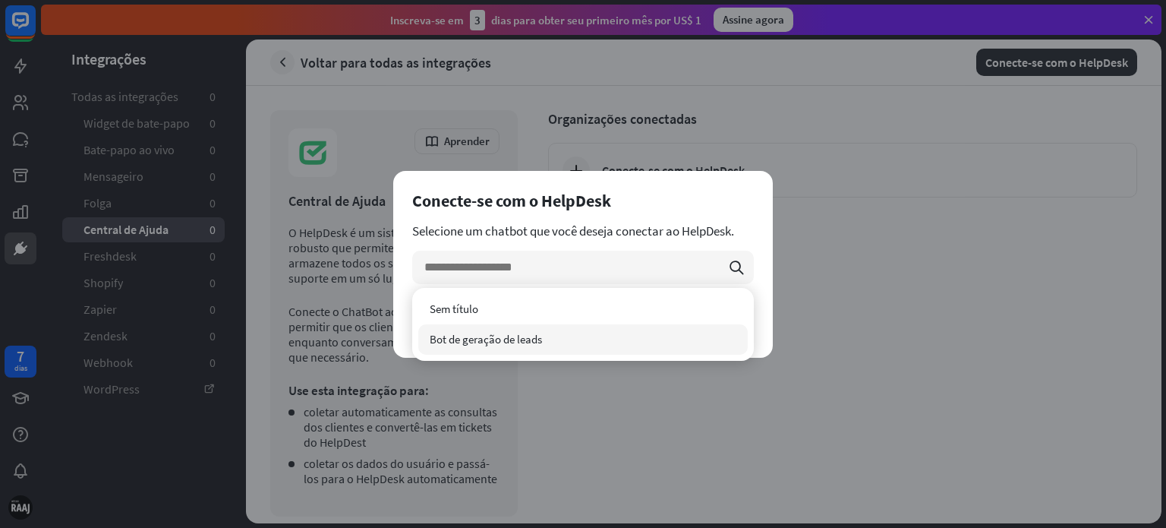
click at [623, 333] on div "Bot de geração de leads" at bounding box center [583, 339] width 330 height 30
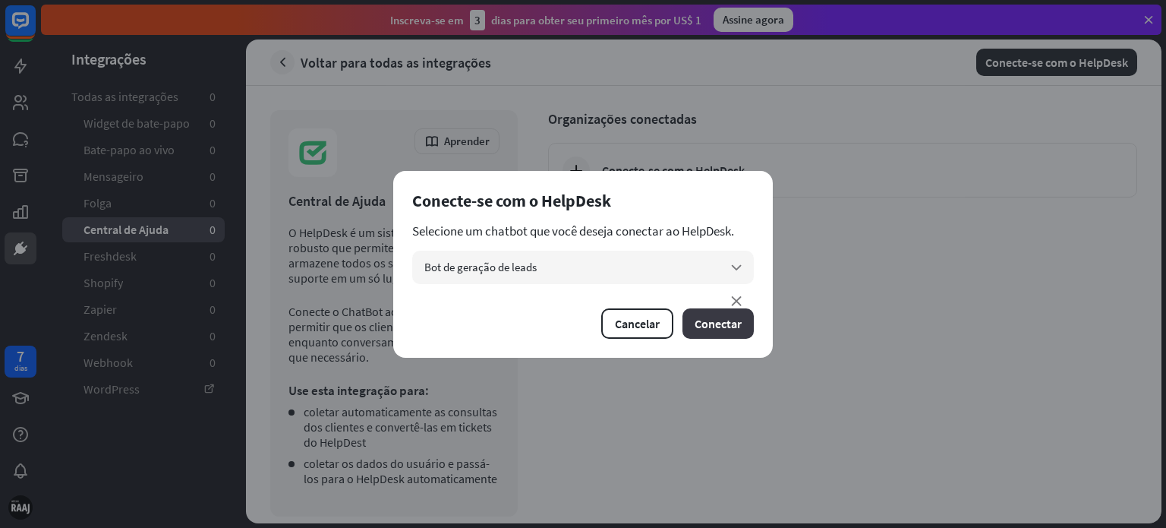
click at [723, 319] on font "Conectar" at bounding box center [718, 323] width 47 height 15
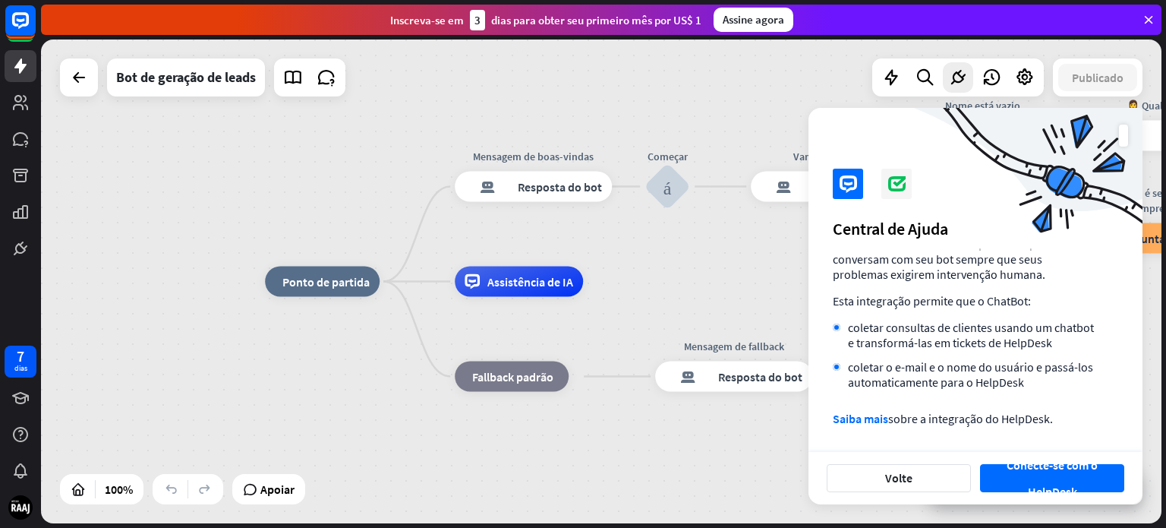
scroll to position [96, 0]
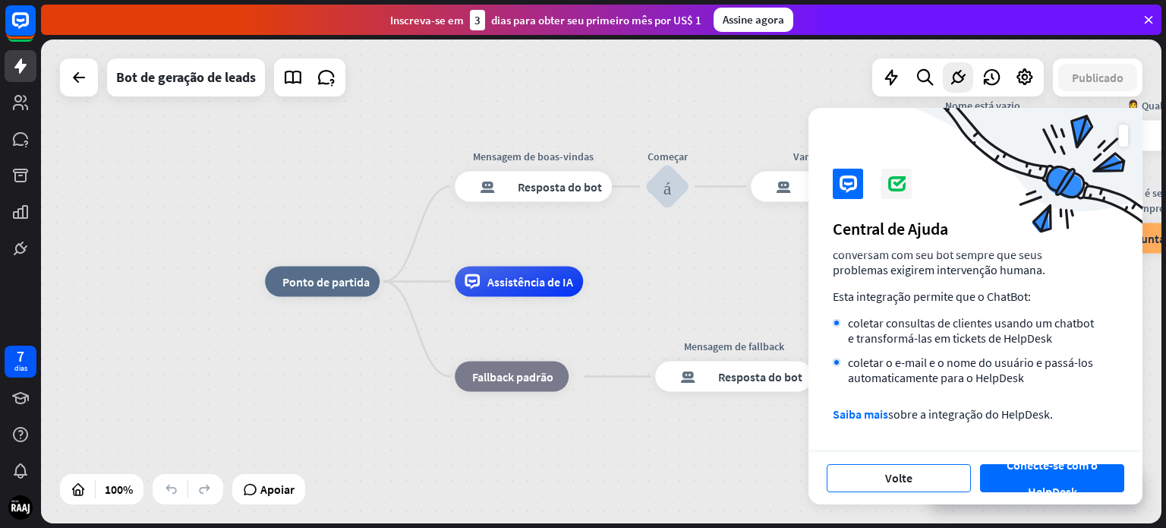
click at [904, 472] on font "Volte" at bounding box center [898, 477] width 27 height 15
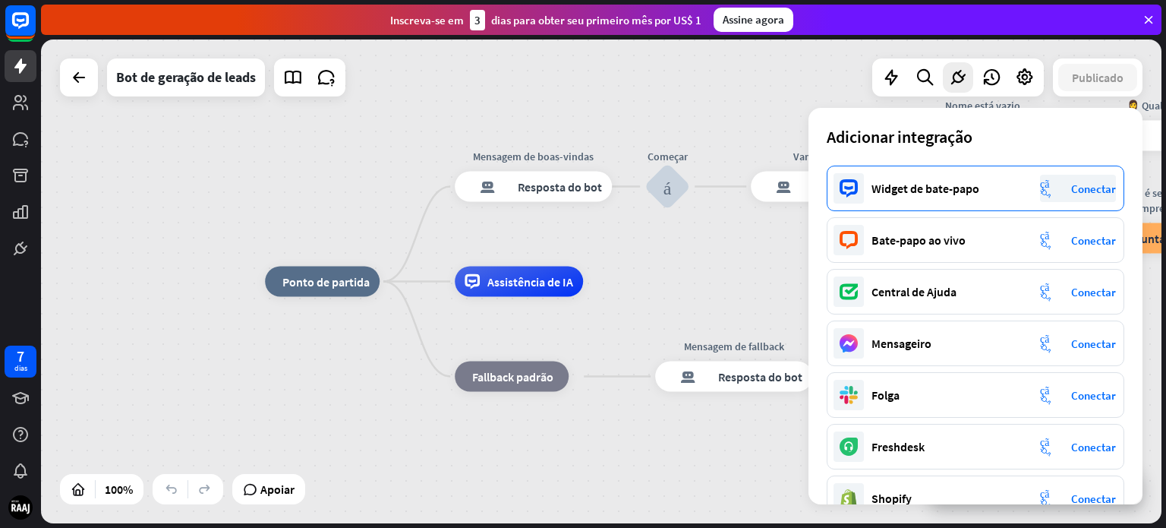
click at [1075, 191] on font "Conectar" at bounding box center [1093, 188] width 45 height 14
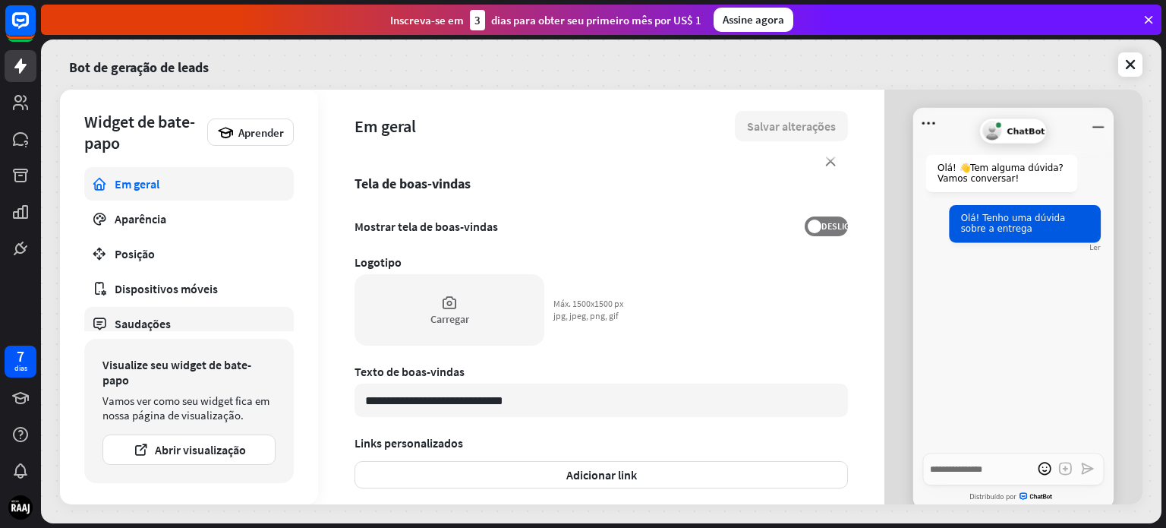
scroll to position [320, 0]
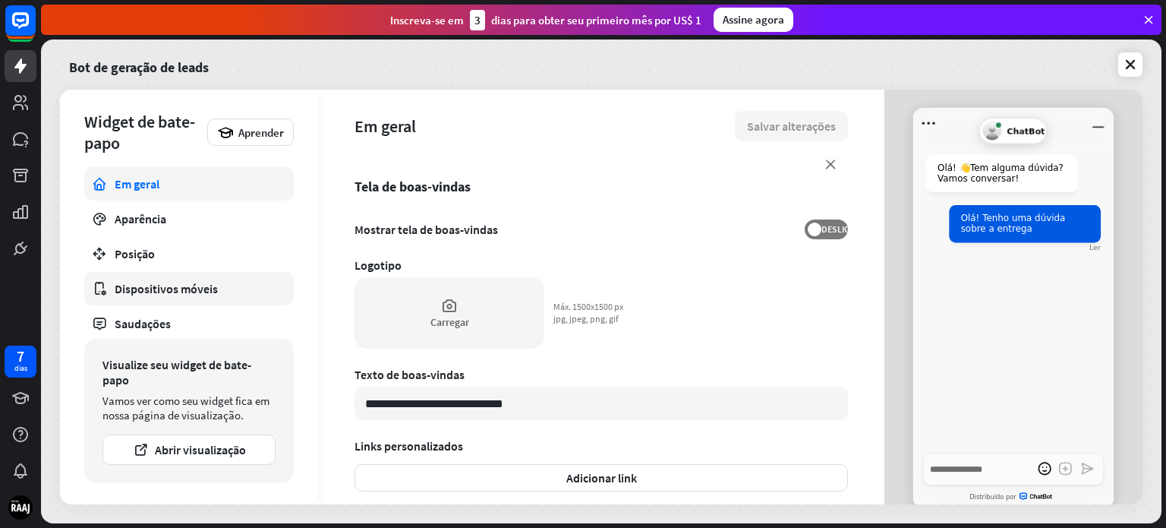
click at [175, 281] on font "Dispositivos móveis" at bounding box center [166, 288] width 103 height 15
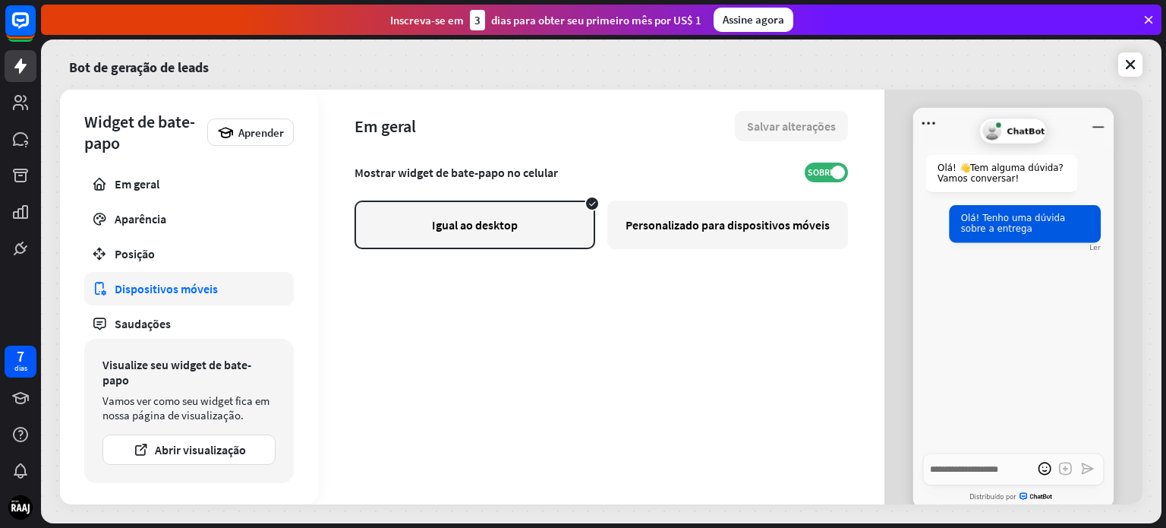
click at [742, 217] on font "Personalizado para dispositivos móveis" at bounding box center [728, 224] width 204 height 15
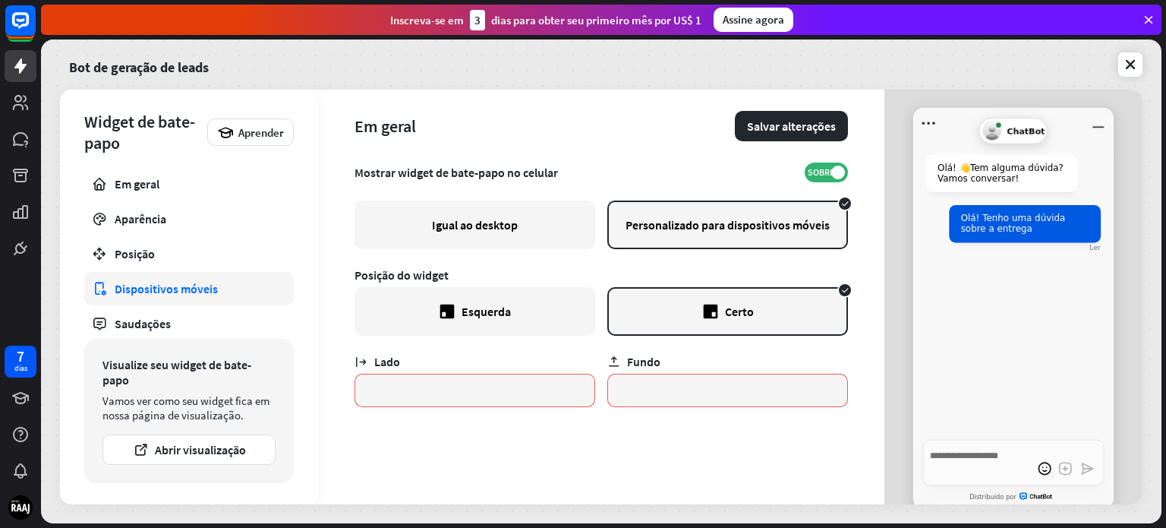
click at [450, 227] on font "Igual ao desktop" at bounding box center [475, 224] width 86 height 15
type textarea "*"
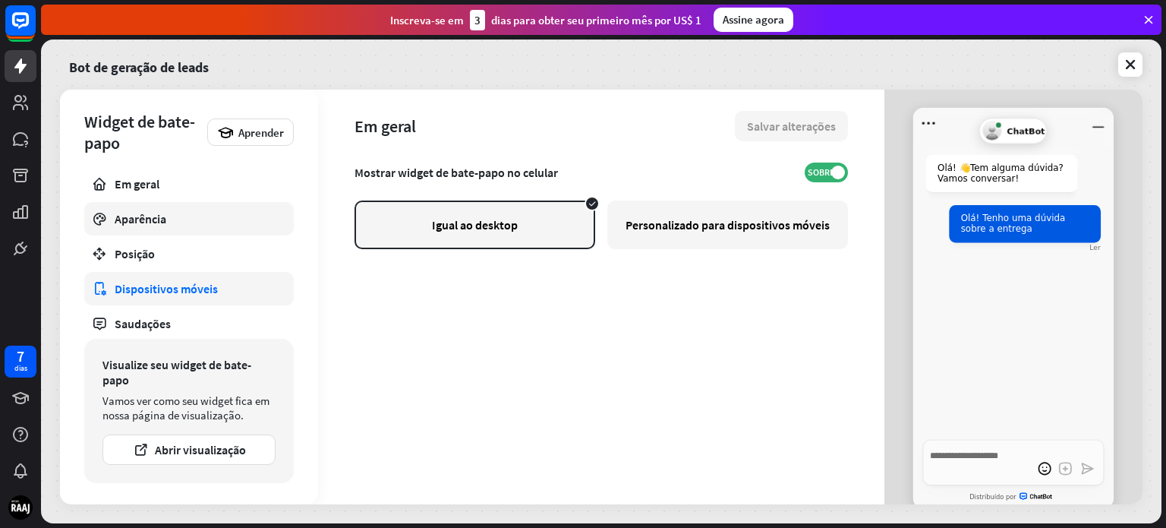
click at [195, 218] on div "Aparência" at bounding box center [189, 218] width 149 height 15
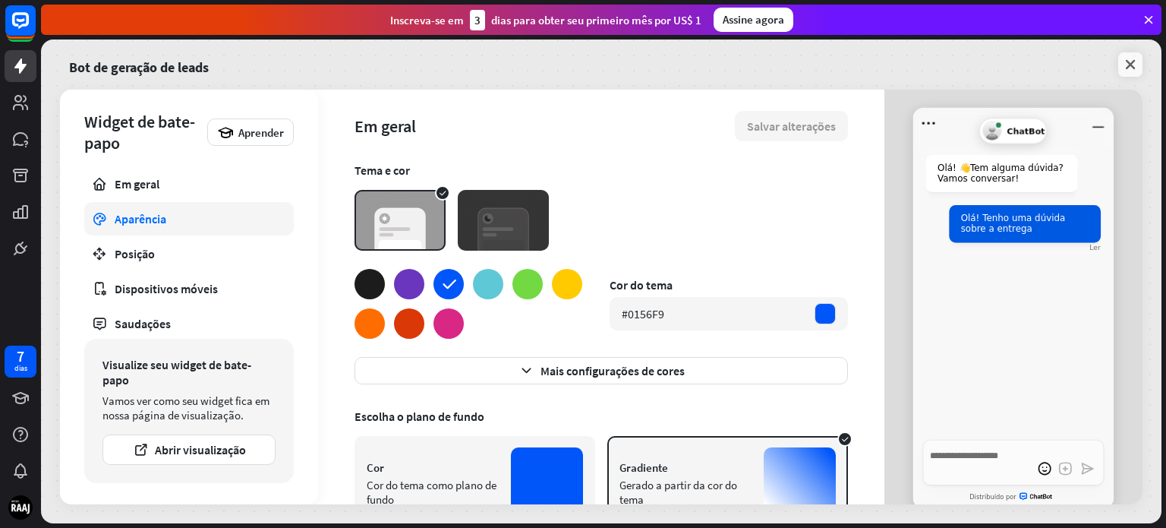
click at [1131, 70] on icon at bounding box center [1130, 64] width 15 height 15
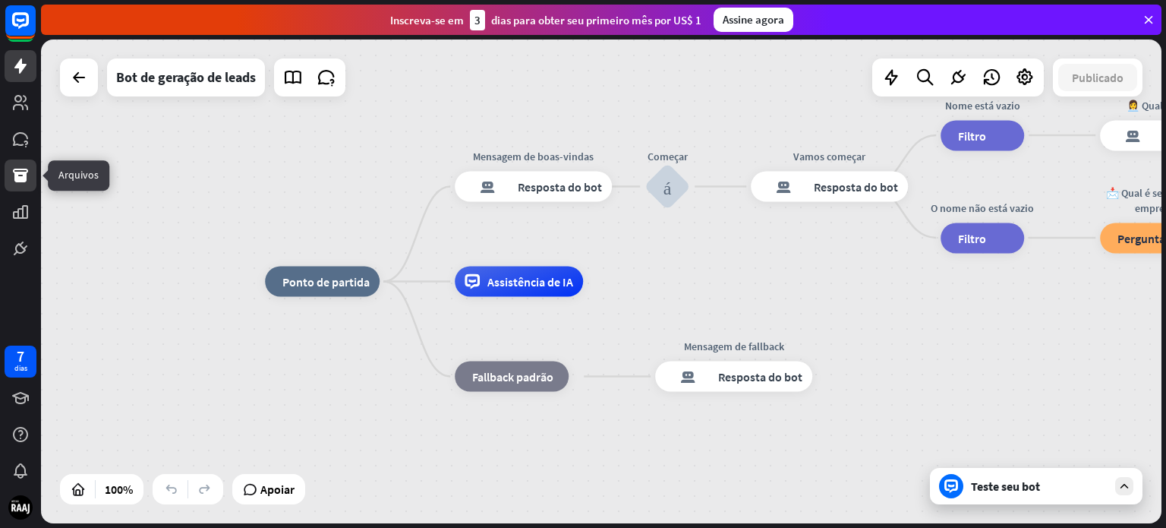
click at [15, 180] on icon at bounding box center [20, 176] width 15 height 14
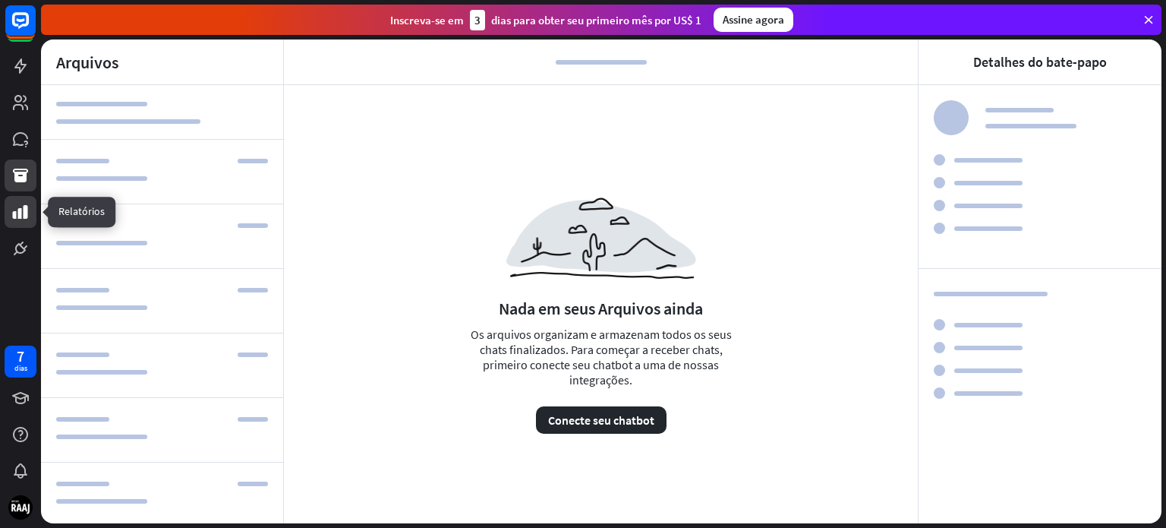
click at [21, 207] on icon at bounding box center [20, 212] width 18 height 18
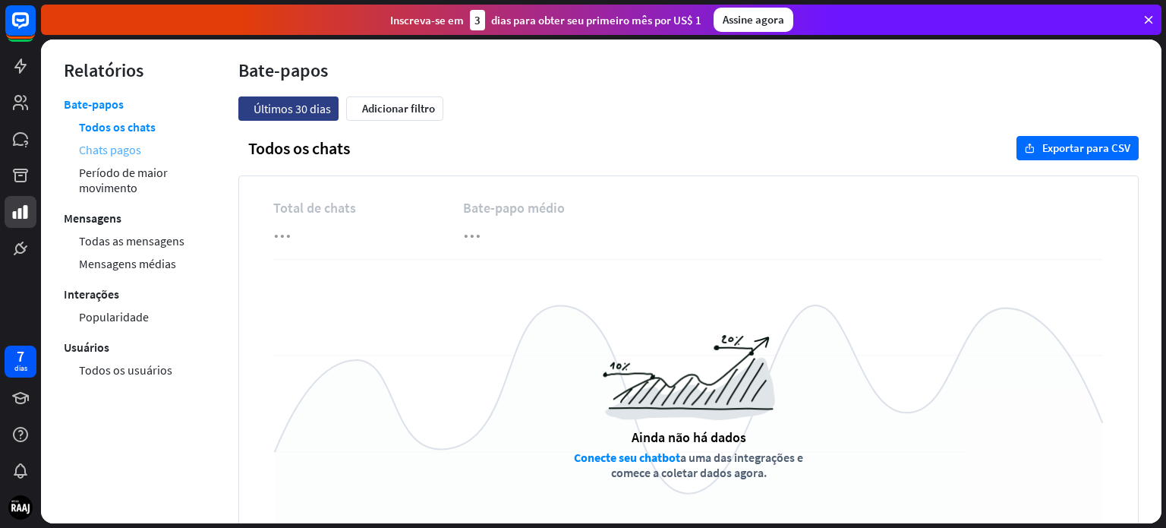
click at [128, 153] on font "Chats pagos" at bounding box center [110, 149] width 62 height 15
click at [134, 125] on font "Todos os chats" at bounding box center [117, 126] width 76 height 15
click at [127, 179] on font "Período de maior movimento" at bounding box center [123, 180] width 89 height 30
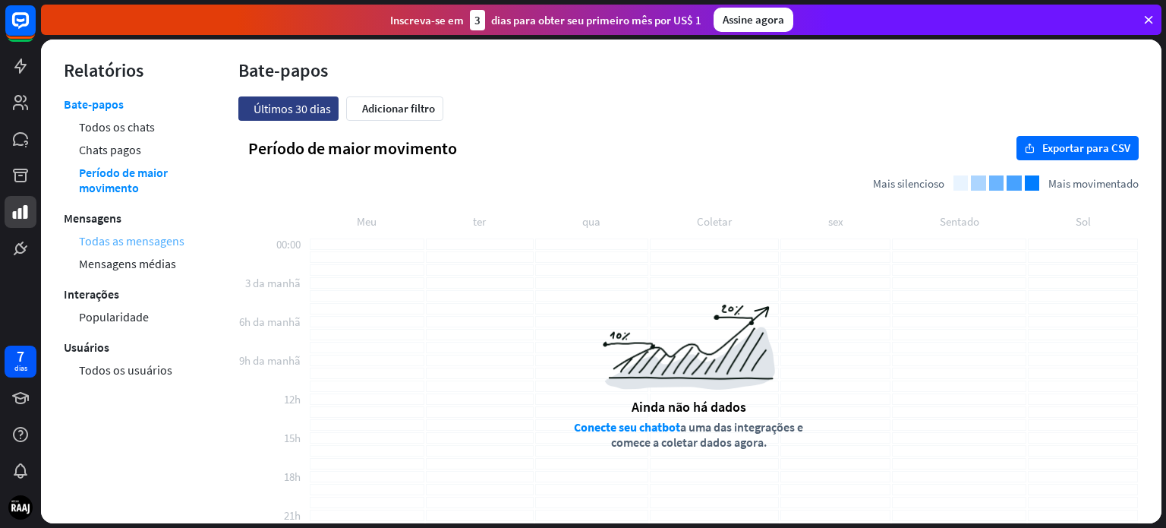
click at [130, 242] on font "Todas as mensagens" at bounding box center [132, 240] width 106 height 15
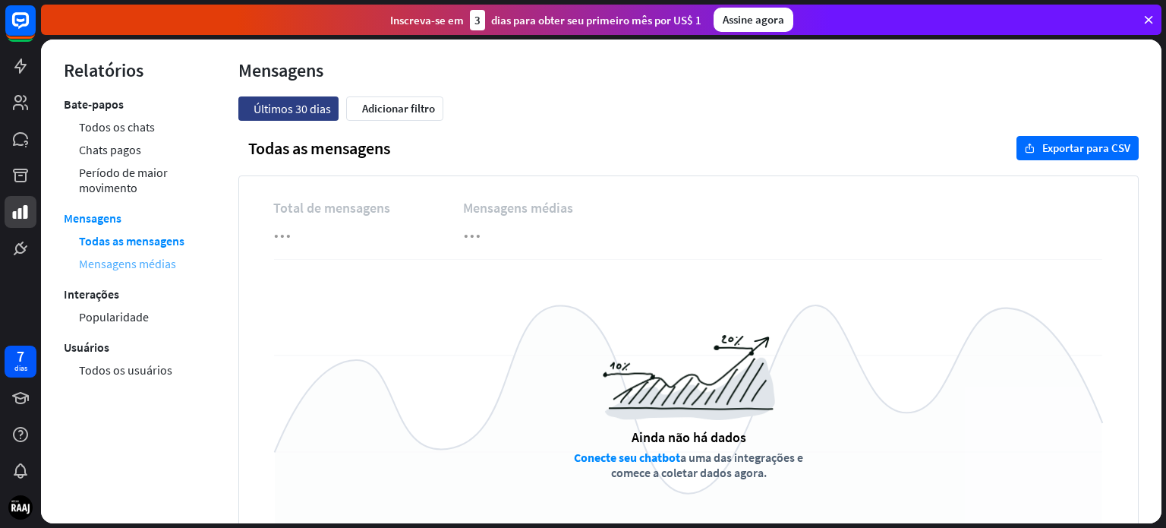
click at [153, 261] on font "Mensagens médias" at bounding box center [127, 263] width 97 height 15
click at [137, 320] on font "Popularidade" at bounding box center [114, 316] width 70 height 15
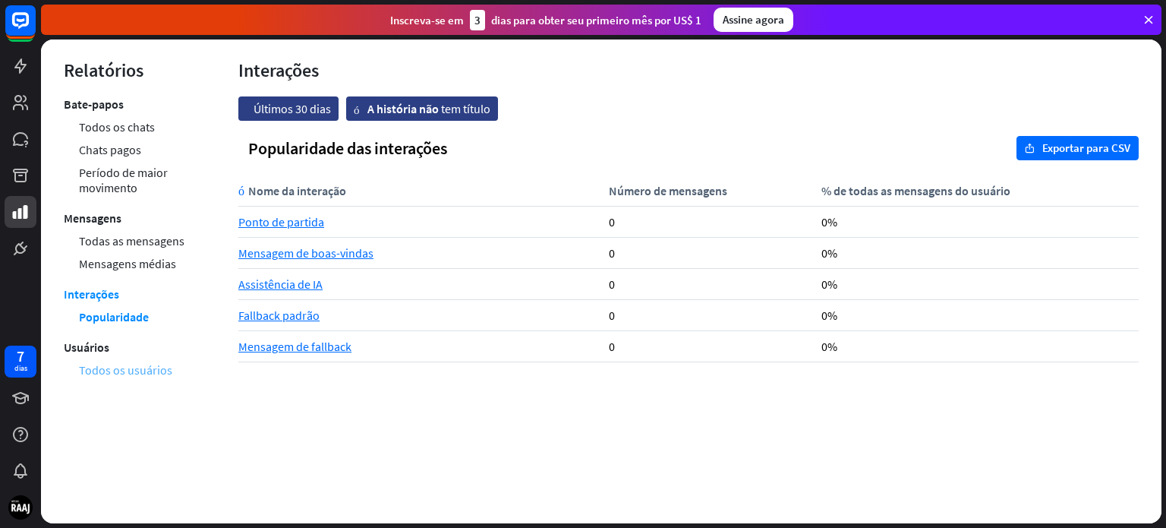
click at [141, 366] on font "Todos os usuários" at bounding box center [125, 369] width 93 height 15
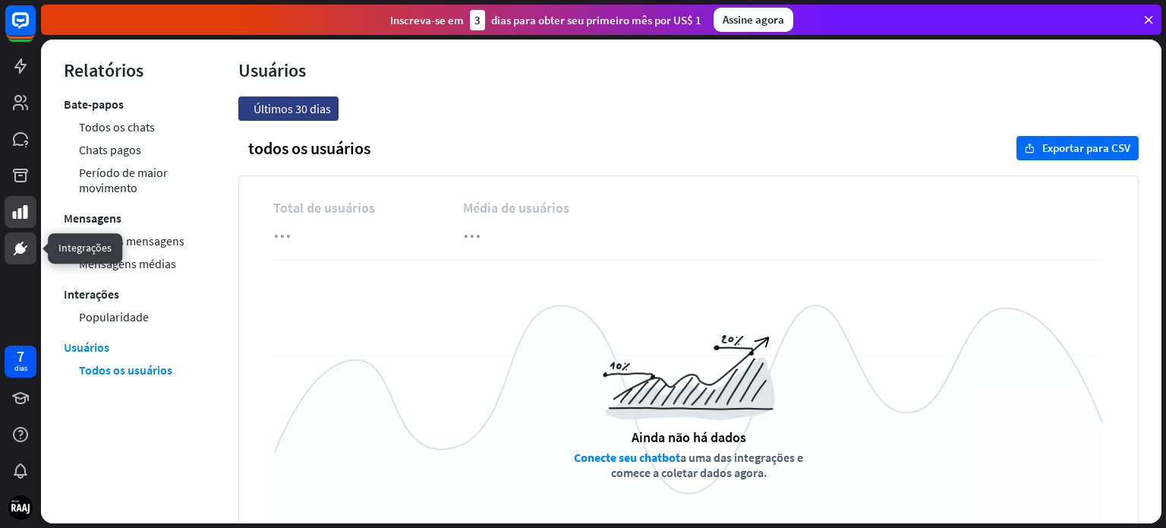
click at [22, 248] on icon at bounding box center [20, 248] width 11 height 11
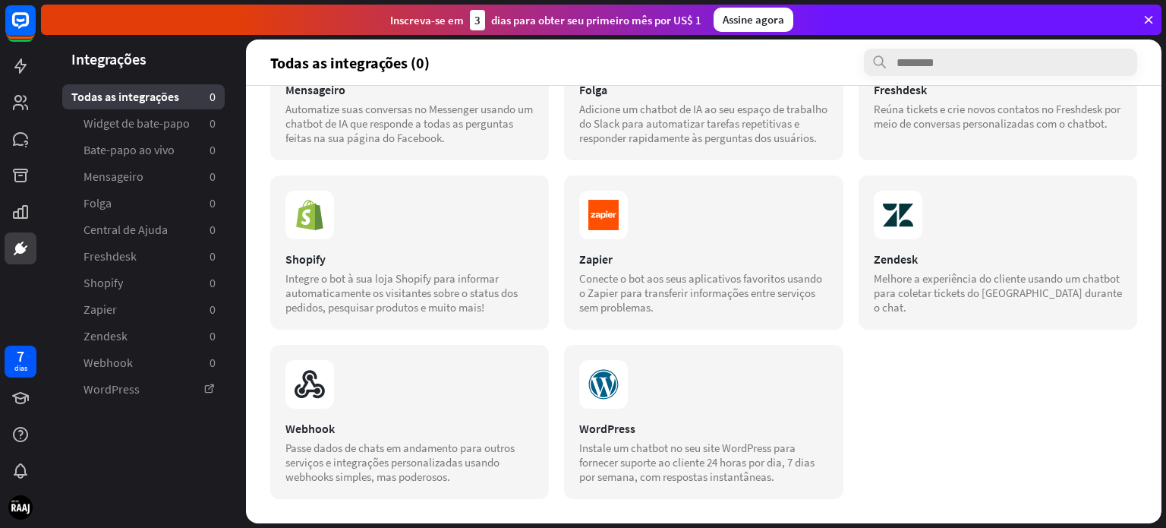
scroll to position [254, 0]
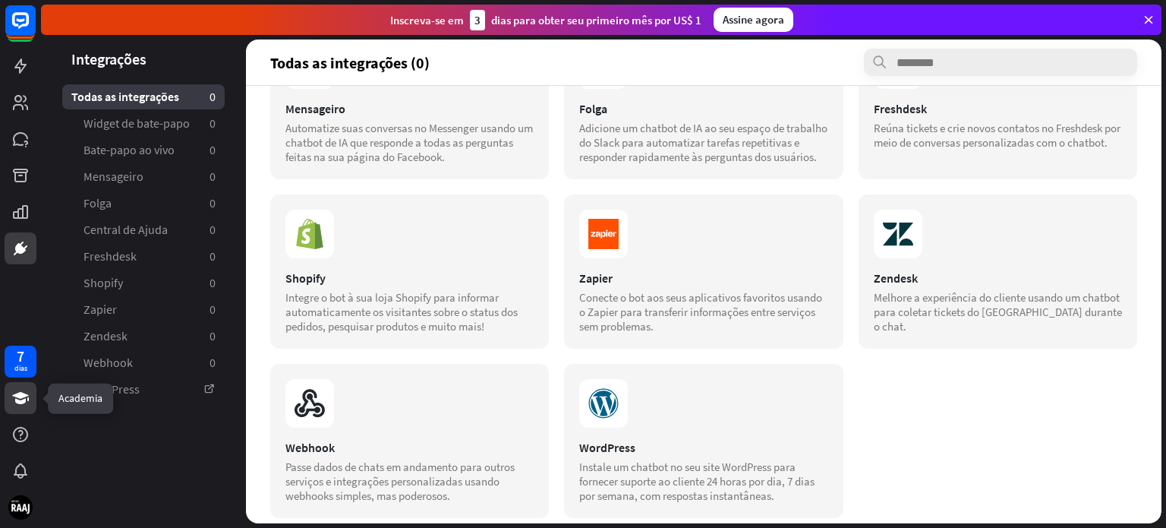
click at [24, 397] on icon at bounding box center [20, 398] width 18 height 18
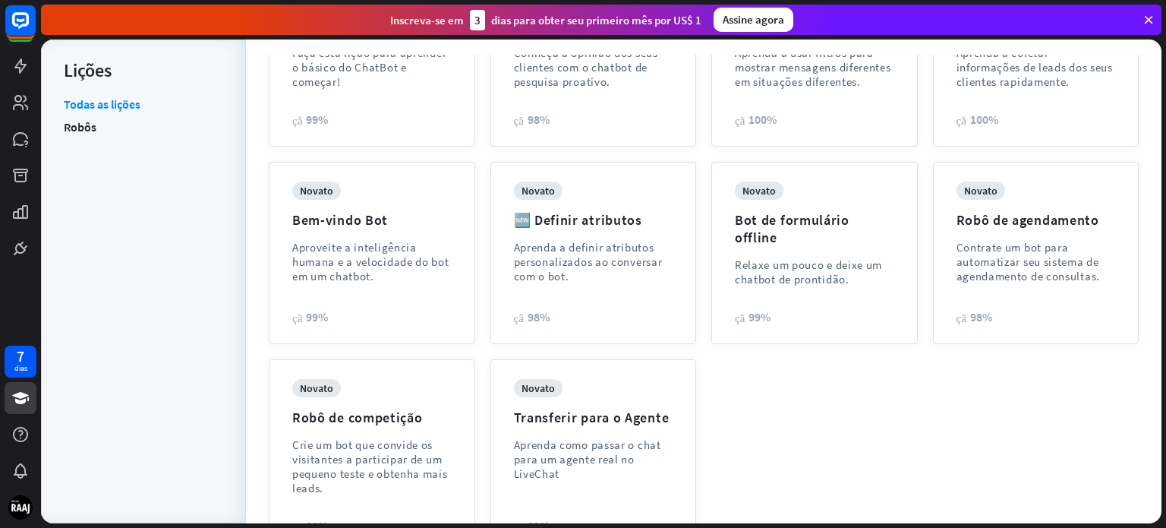
scroll to position [246, 0]
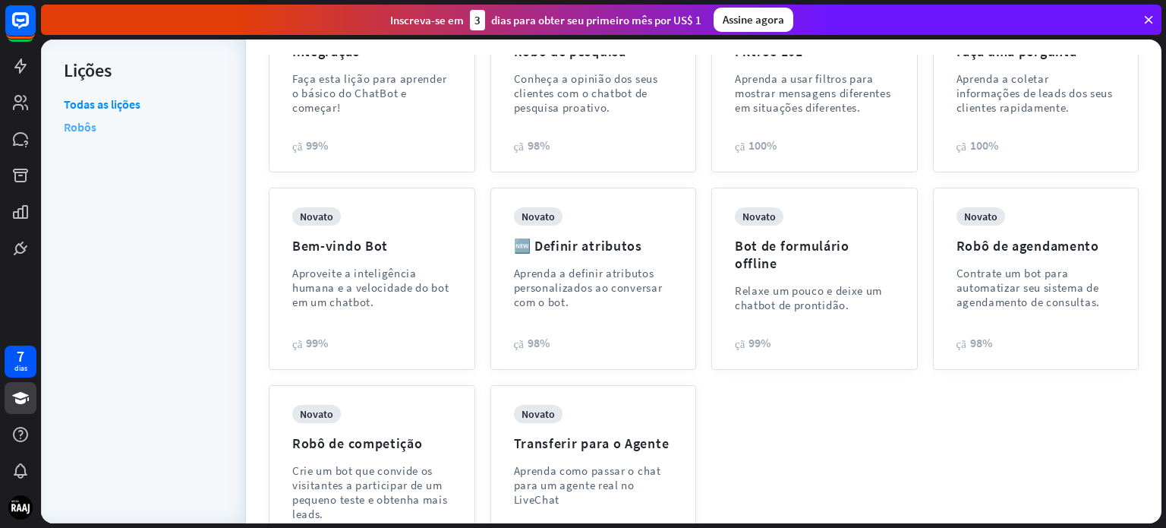
click at [89, 119] on font "Robôs" at bounding box center [80, 126] width 33 height 15
click at [1008, 307] on font "Contrate um bot para automatizar seu sistema de agendamento de consultas." at bounding box center [1029, 287] width 144 height 43
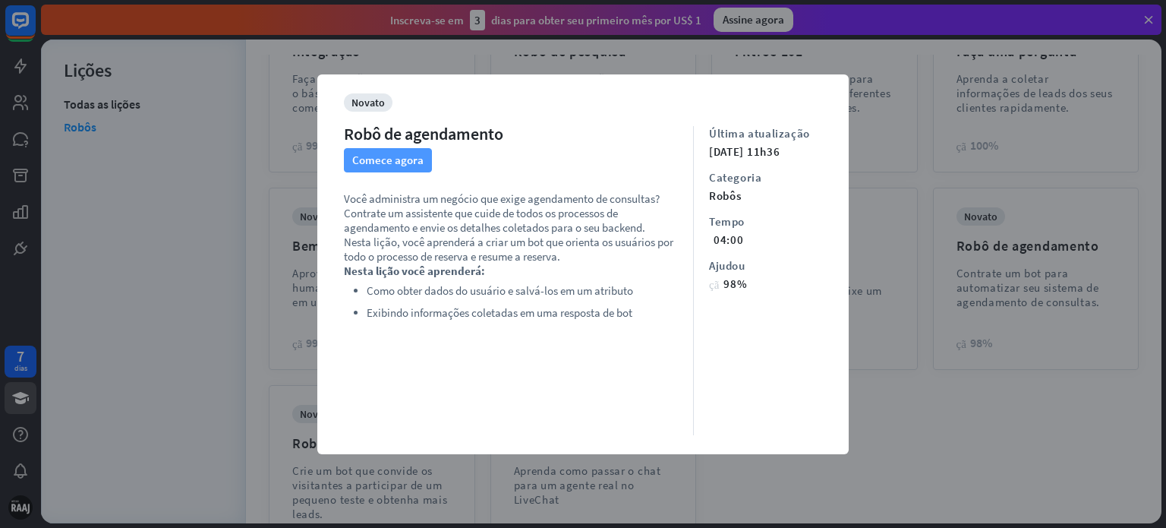
click at [383, 154] on font "Comece agora" at bounding box center [387, 160] width 71 height 14
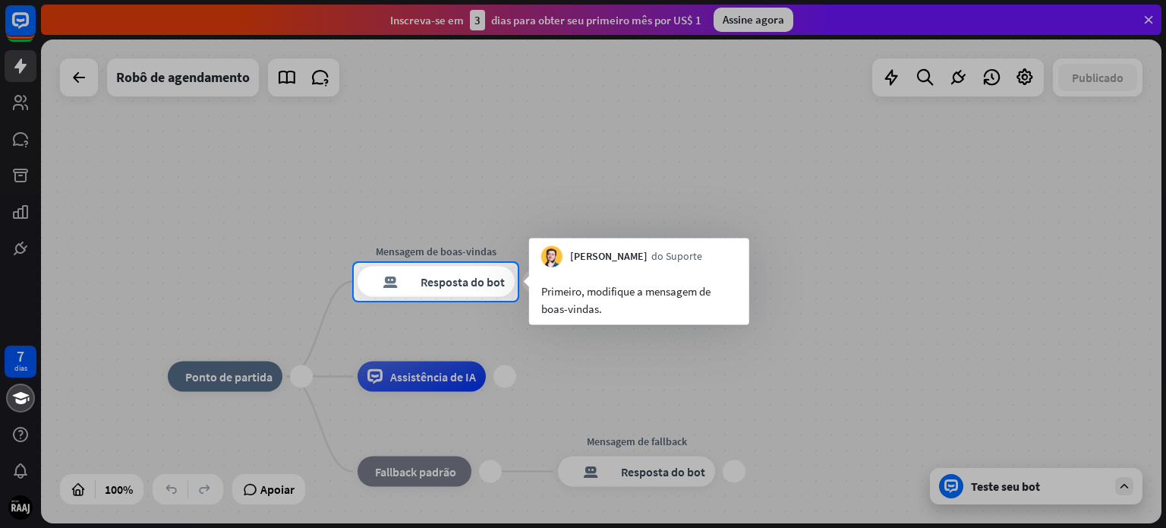
click at [680, 271] on div "Primeiro, modifique a mensagem de boas-vindas." at bounding box center [639, 296] width 220 height 58
click at [731, 224] on div at bounding box center [583, 131] width 1166 height 263
click at [935, 324] on div at bounding box center [583, 415] width 1166 height 228
click at [349, 141] on div at bounding box center [583, 131] width 1166 height 263
click at [18, 79] on div at bounding box center [583, 131] width 1166 height 263
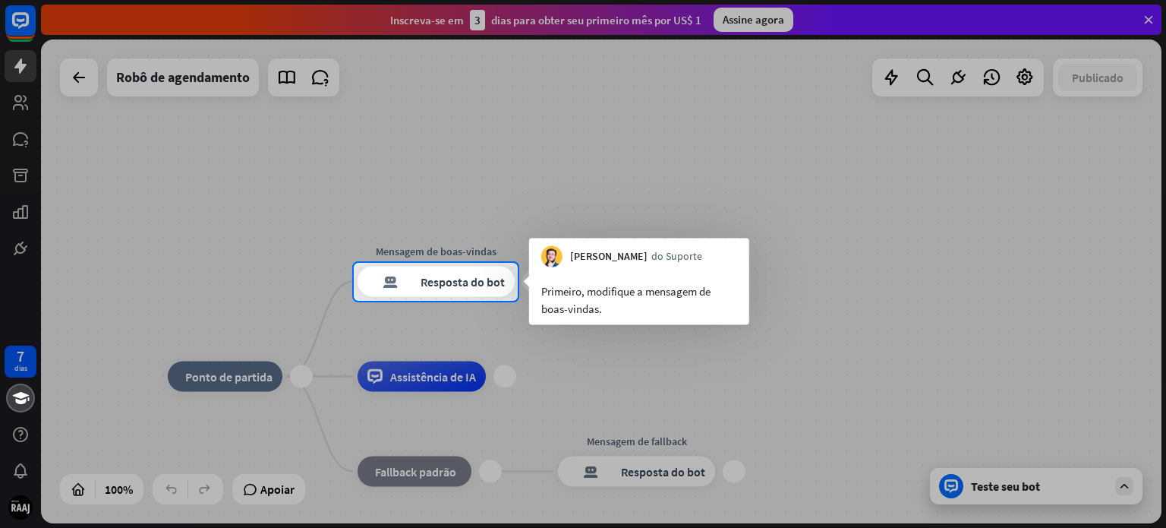
click at [112, 166] on div at bounding box center [583, 131] width 1166 height 263
drag, startPoint x: 419, startPoint y: 383, endPoint x: 418, endPoint y: 392, distance: 8.5
click at [418, 391] on div at bounding box center [583, 415] width 1166 height 228
click at [296, 386] on div at bounding box center [583, 415] width 1166 height 228
click at [371, 267] on div "Editar nome mais_amarelo mais Mensagem de boas-vindas resposta do bot de bloco …" at bounding box center [436, 282] width 157 height 30
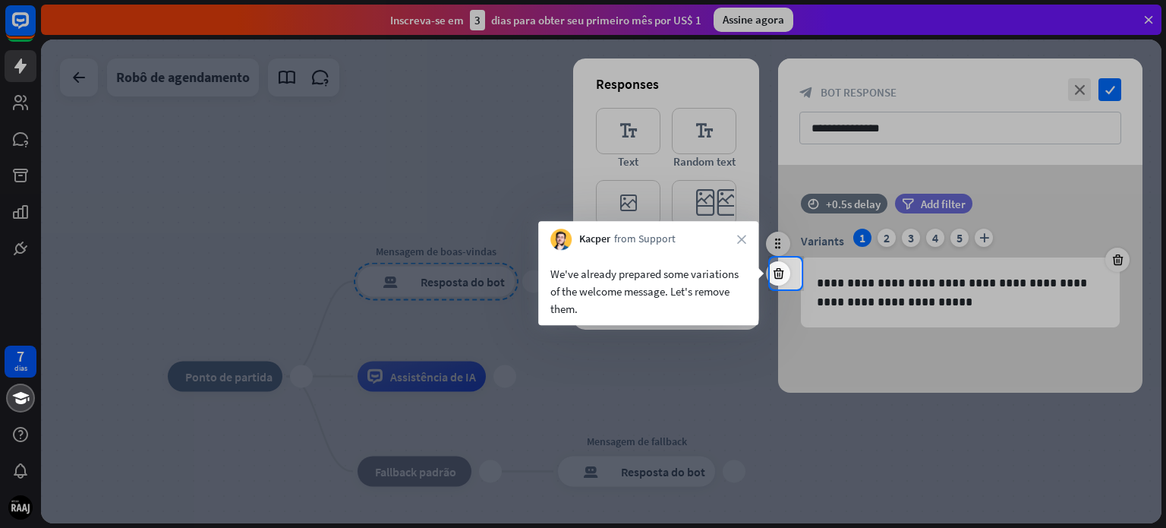
click at [431, 276] on div at bounding box center [385, 273] width 770 height 32
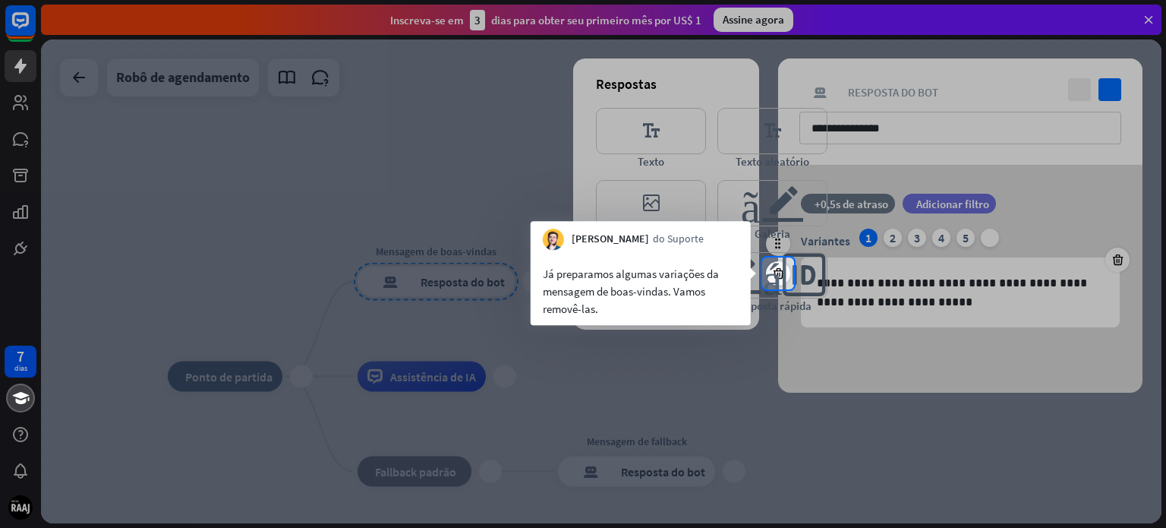
click at [809, 339] on div at bounding box center [583, 408] width 1166 height 238
click at [781, 339] on div at bounding box center [583, 408] width 1166 height 238
click at [659, 314] on div "Já preparamos algumas variações da mensagem de boas-vindas. Vamos removê-las." at bounding box center [641, 291] width 196 height 52
click at [636, 282] on div "Já preparamos algumas variações da mensagem de boas-vindas. Vamos removê-las." at bounding box center [641, 291] width 196 height 52
click at [491, 174] on div at bounding box center [583, 128] width 1166 height 257
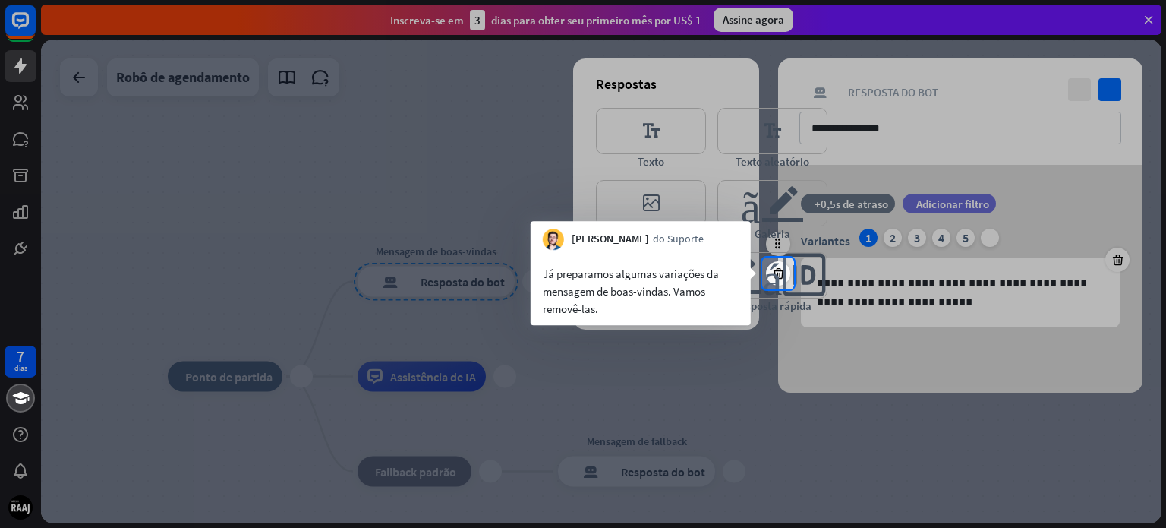
drag, startPoint x: 486, startPoint y: 169, endPoint x: 809, endPoint y: 231, distance: 328.5
click at [552, 181] on div at bounding box center [583, 128] width 1166 height 257
click at [784, 229] on div at bounding box center [583, 128] width 1166 height 257
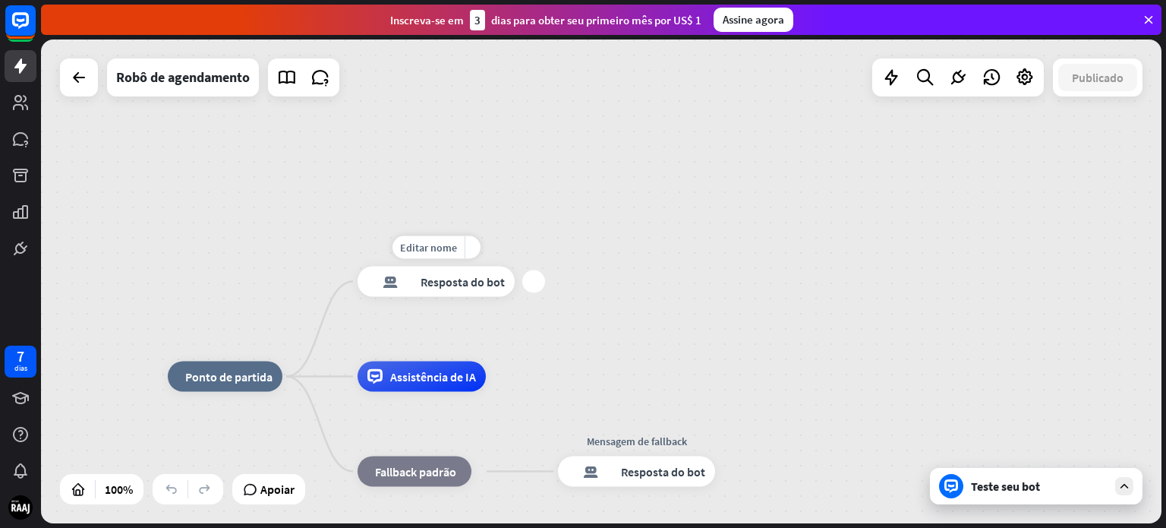
click at [425, 276] on font "Resposta do bot" at bounding box center [463, 281] width 84 height 15
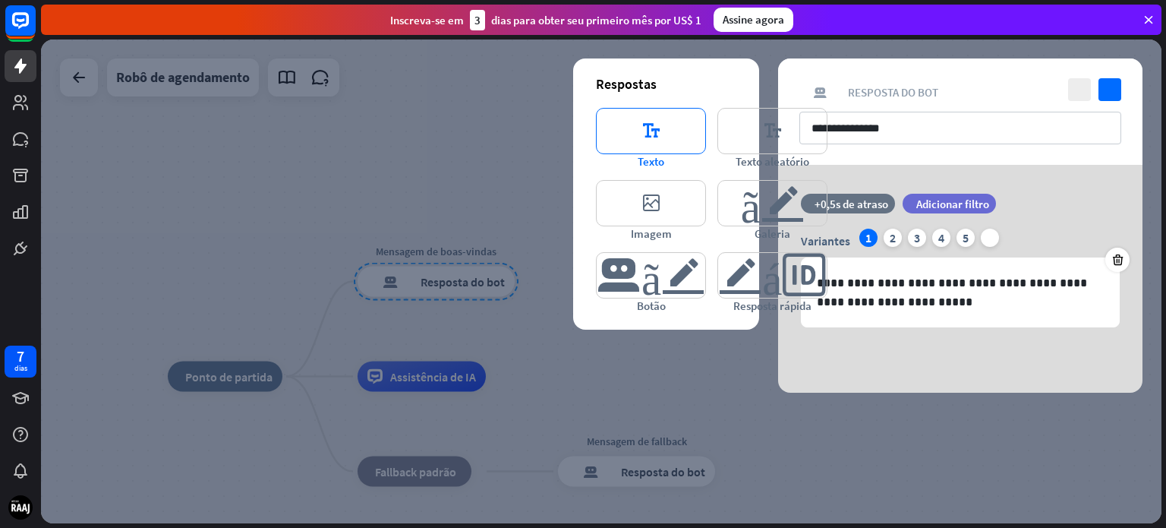
click at [664, 135] on font "editor_text" at bounding box center [651, 131] width 59 height 45
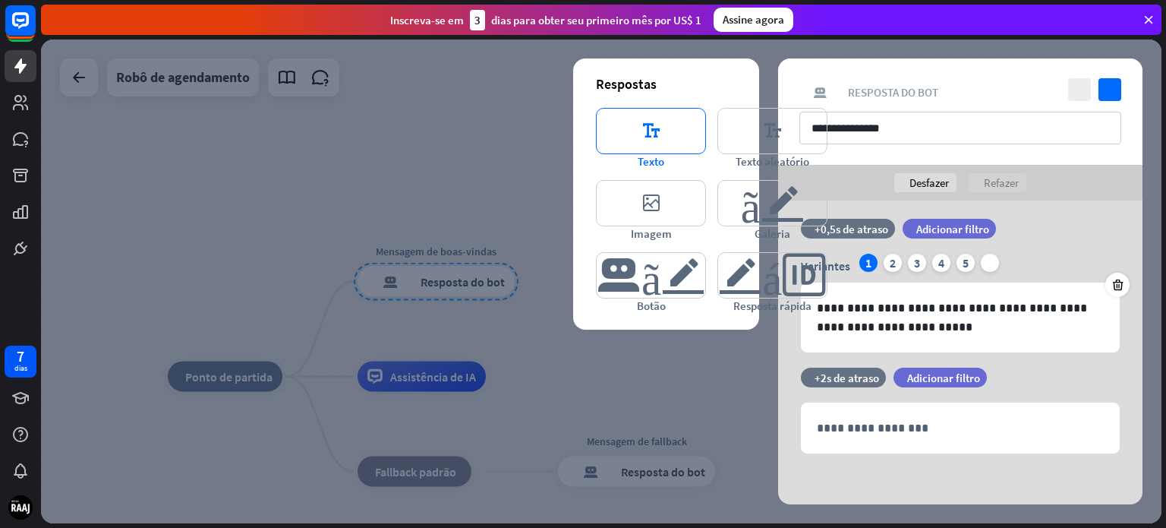
scroll to position [12, 0]
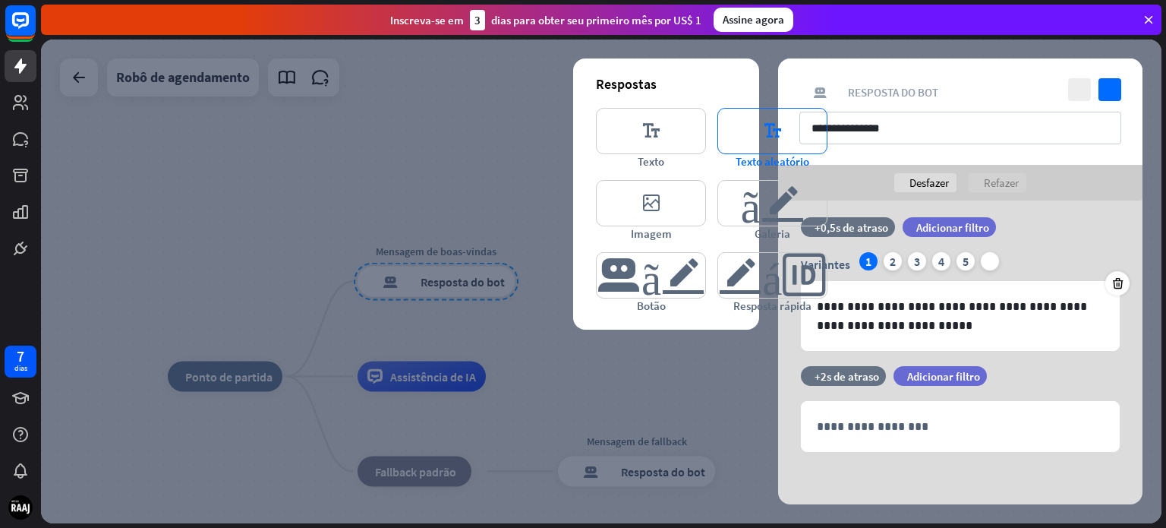
click at [771, 132] on font "editor_text" at bounding box center [772, 131] width 59 height 45
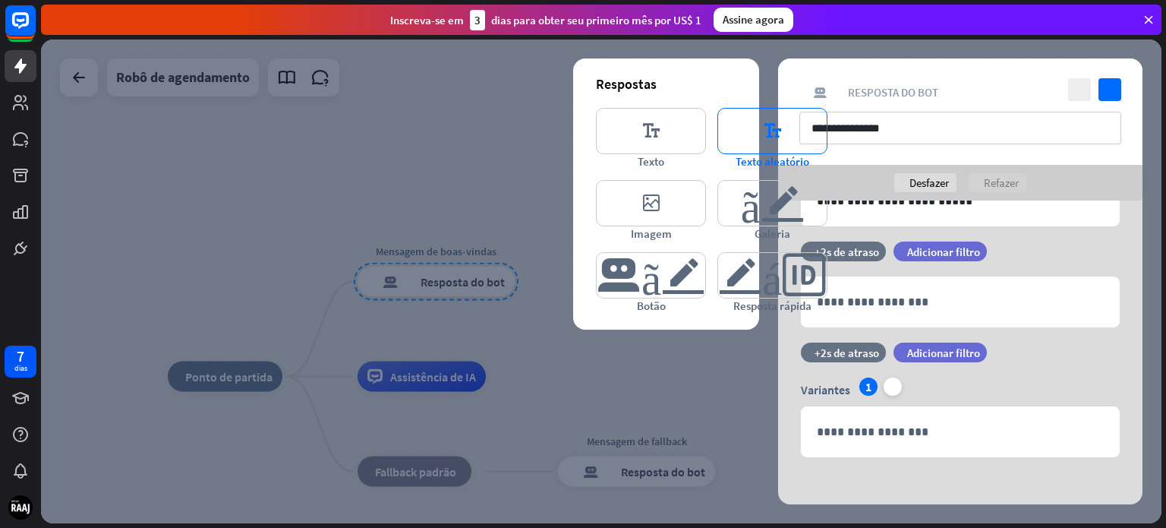
scroll to position [142, 0]
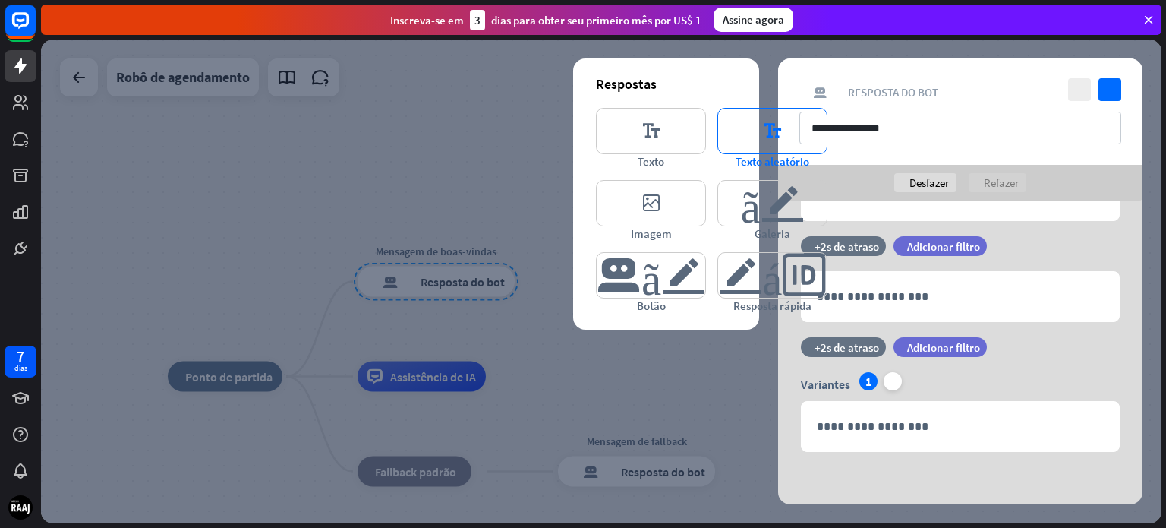
click at [773, 134] on font "editor_text" at bounding box center [772, 131] width 59 height 45
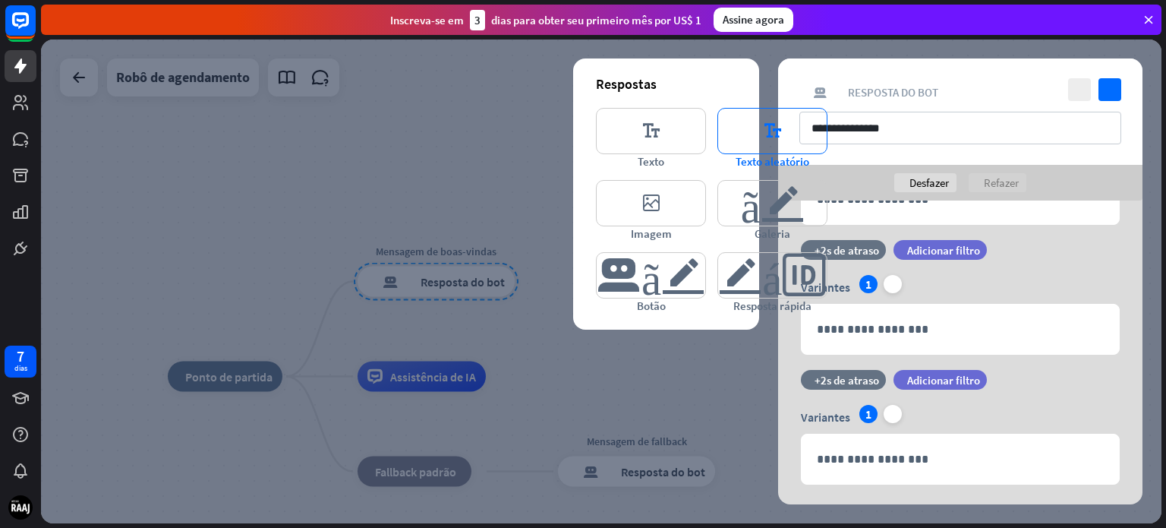
scroll to position [270, 0]
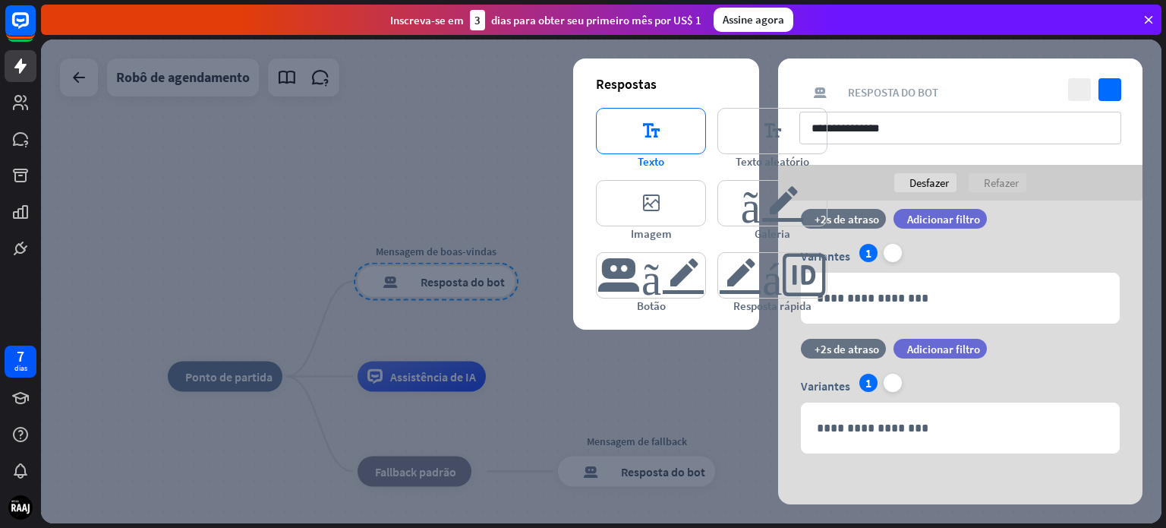
click at [640, 125] on font "editor_text" at bounding box center [651, 131] width 59 height 45
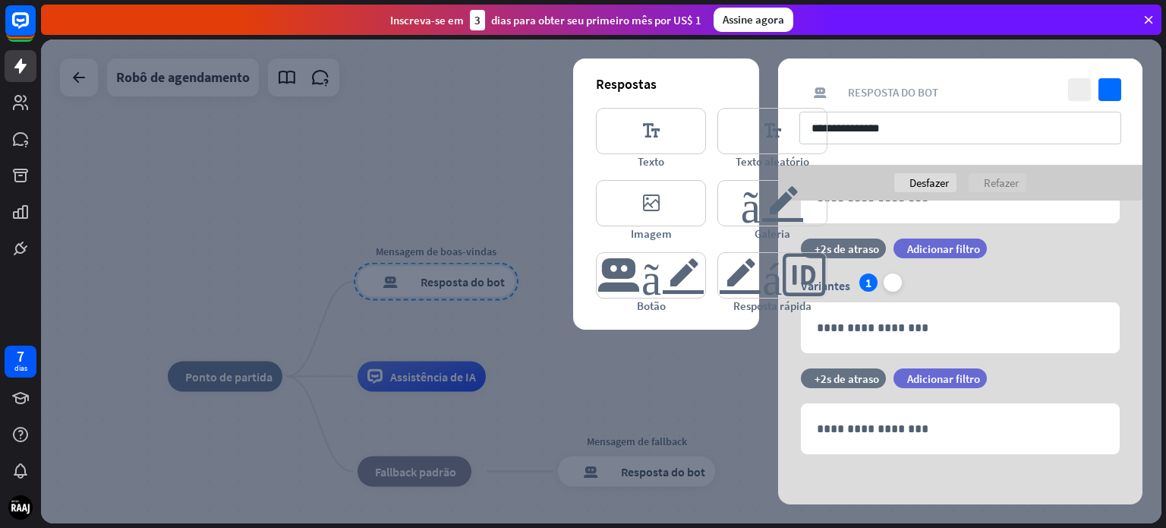
scroll to position [372, 0]
click at [1153, 18] on icon at bounding box center [1149, 20] width 14 height 14
